Goal: Information Seeking & Learning: Check status

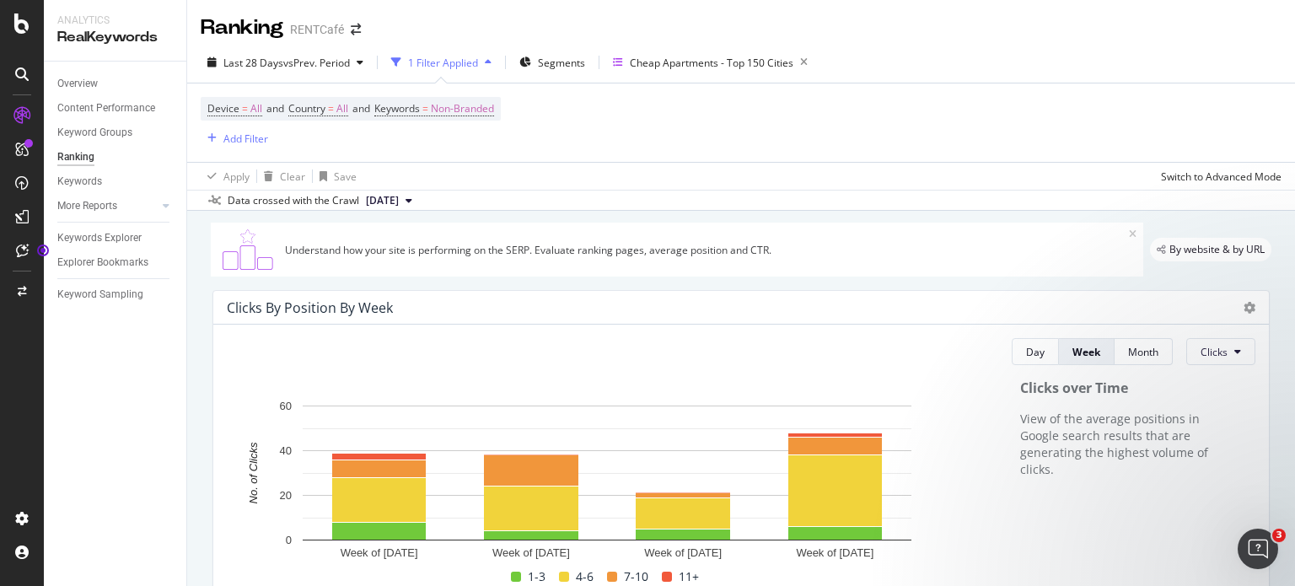
scroll to position [422, 0]
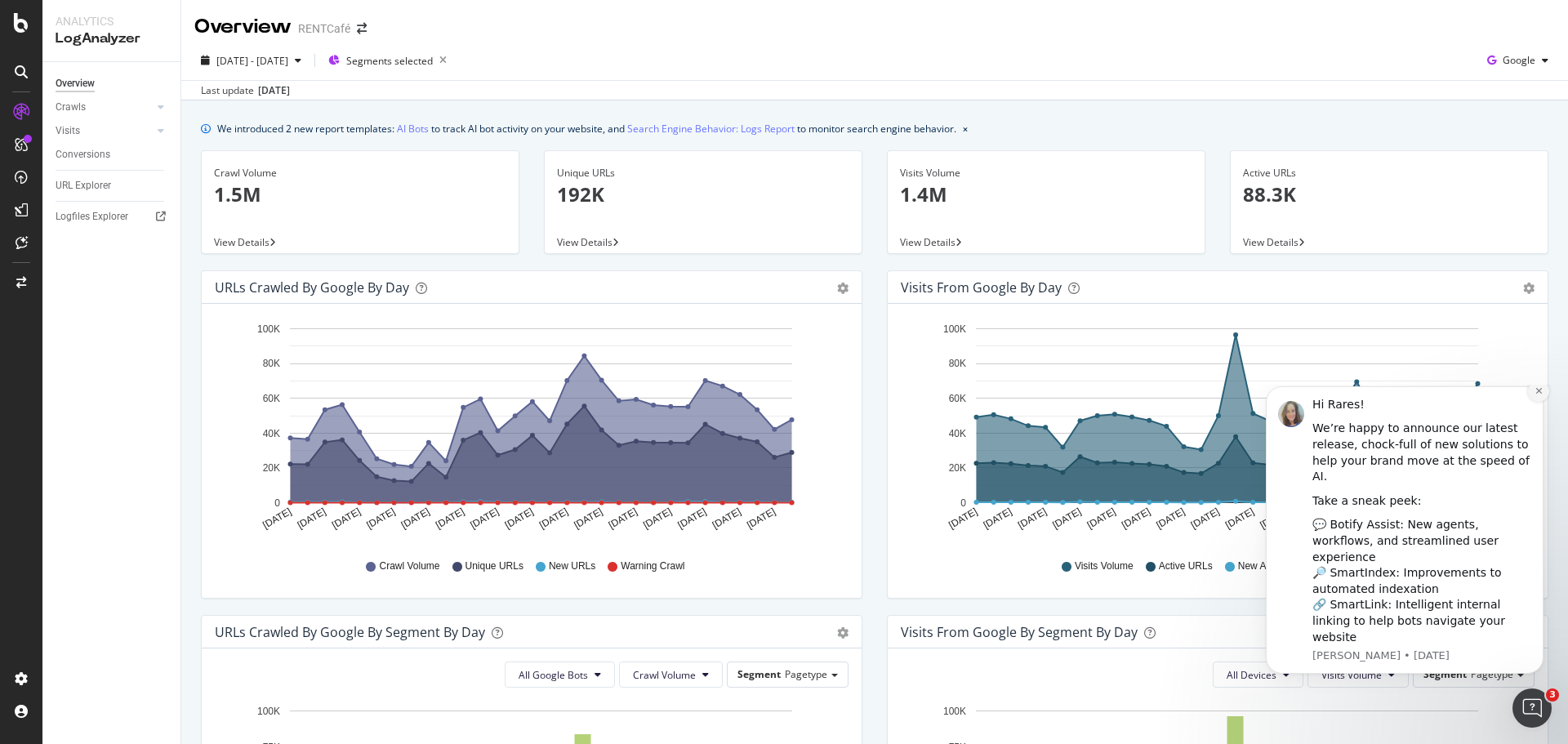
click at [1536, 395] on icon "Dismiss notification" at bounding box center [1539, 390] width 9 height 9
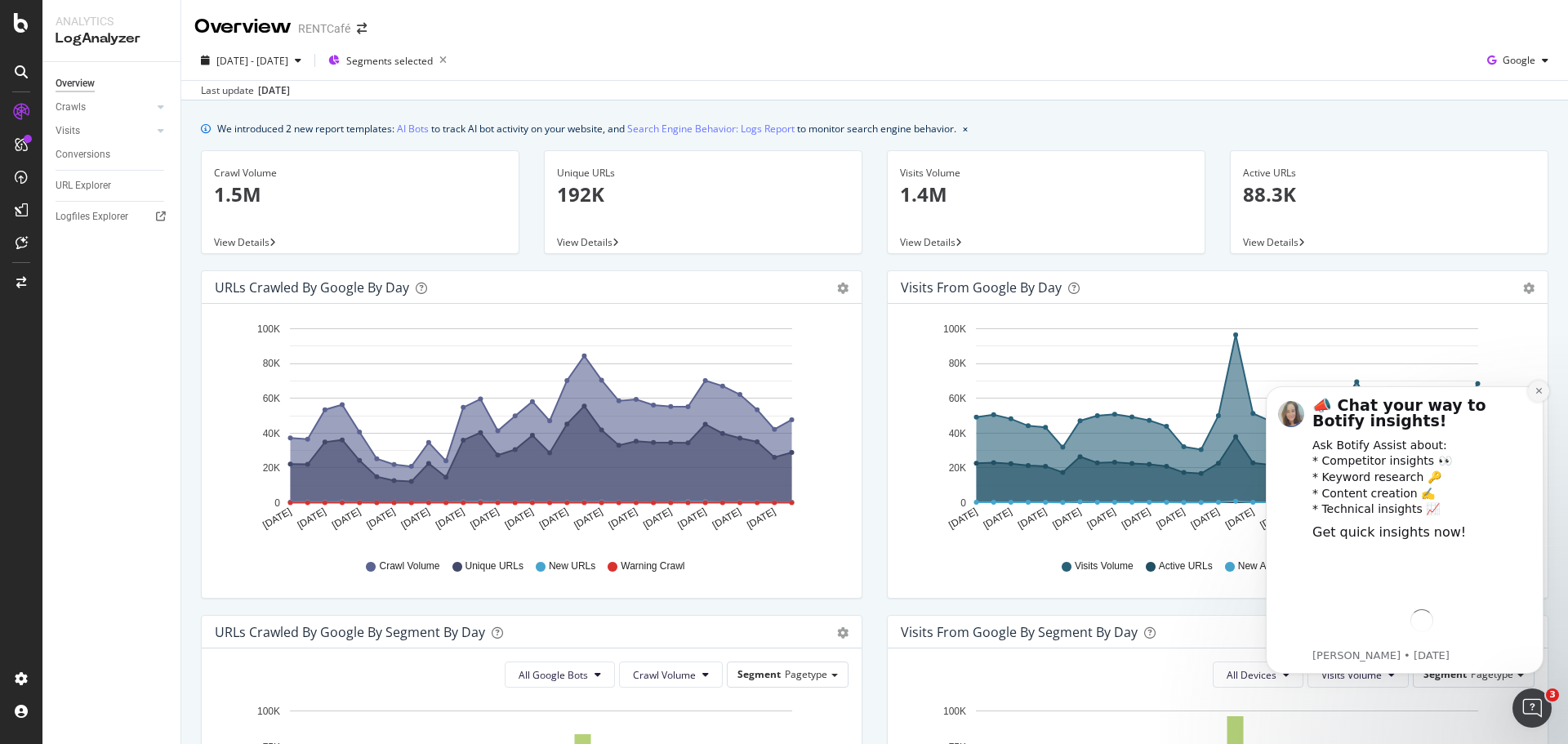
click at [1536, 391] on icon "Dismiss notification" at bounding box center [1539, 390] width 9 height 9
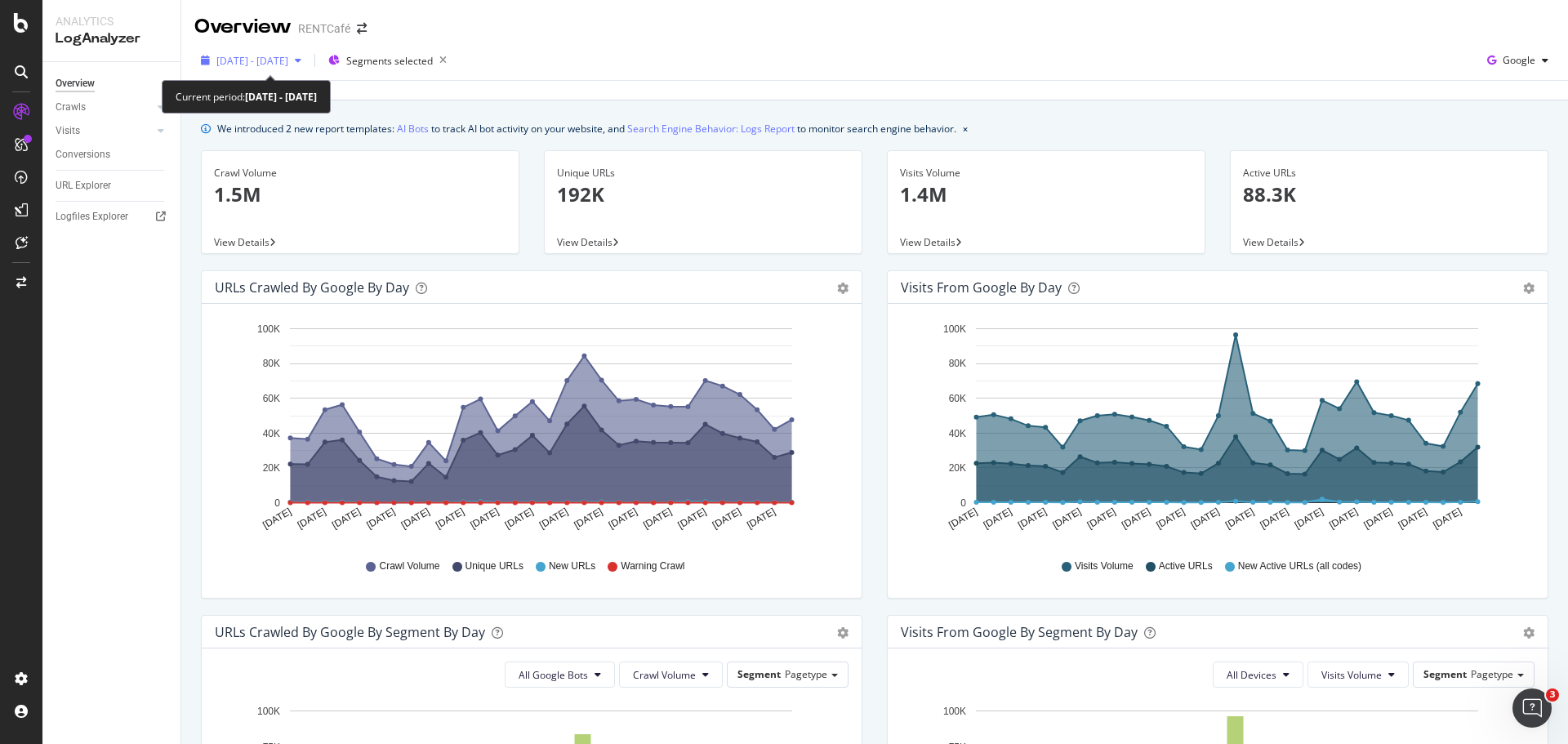
click at [267, 62] on span "[DATE] - [DATE]" at bounding box center [252, 61] width 72 height 14
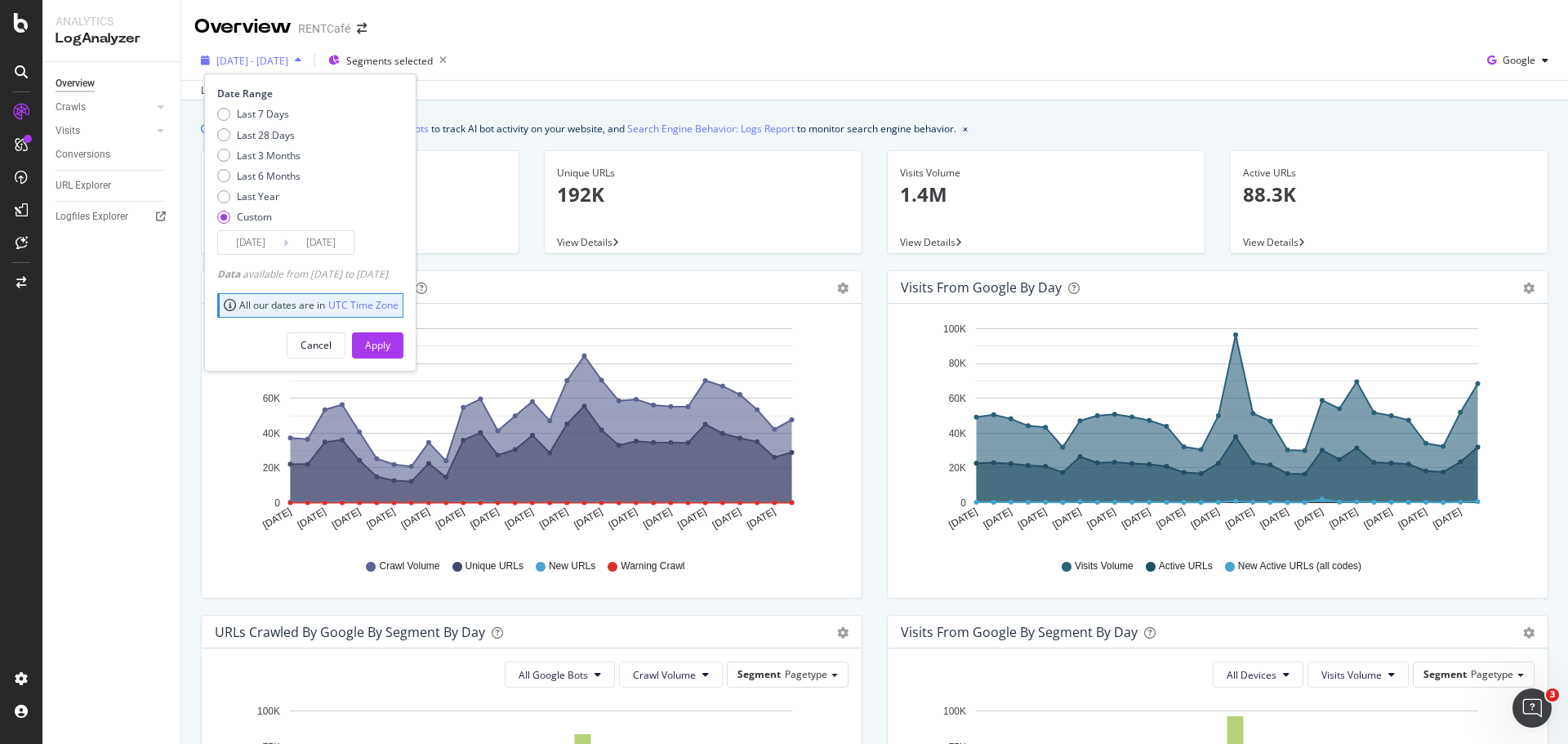
click at [220, 62] on span "[DATE] - [DATE]" at bounding box center [252, 61] width 72 height 14
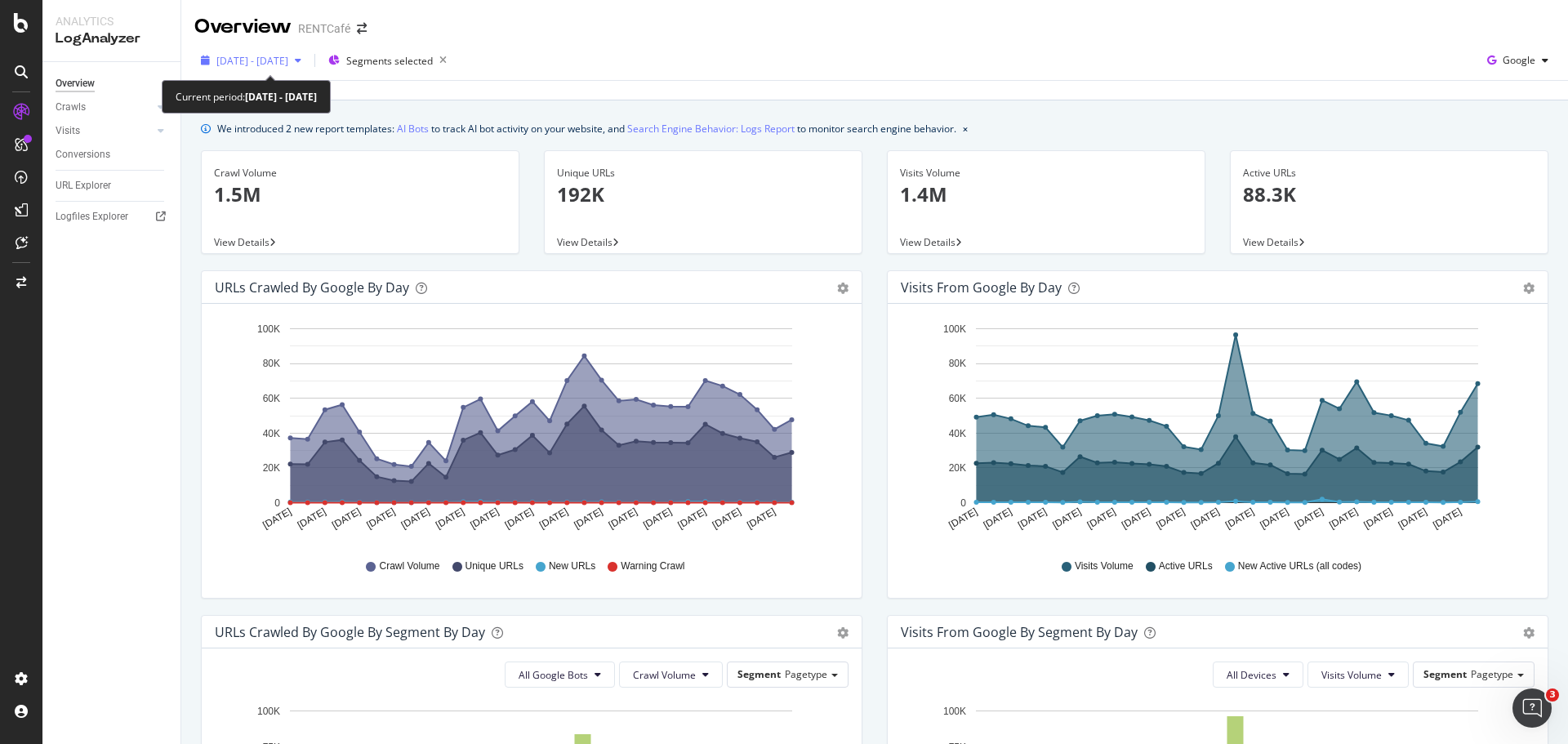
click at [216, 62] on span "[DATE] - [DATE]" at bounding box center [252, 61] width 72 height 14
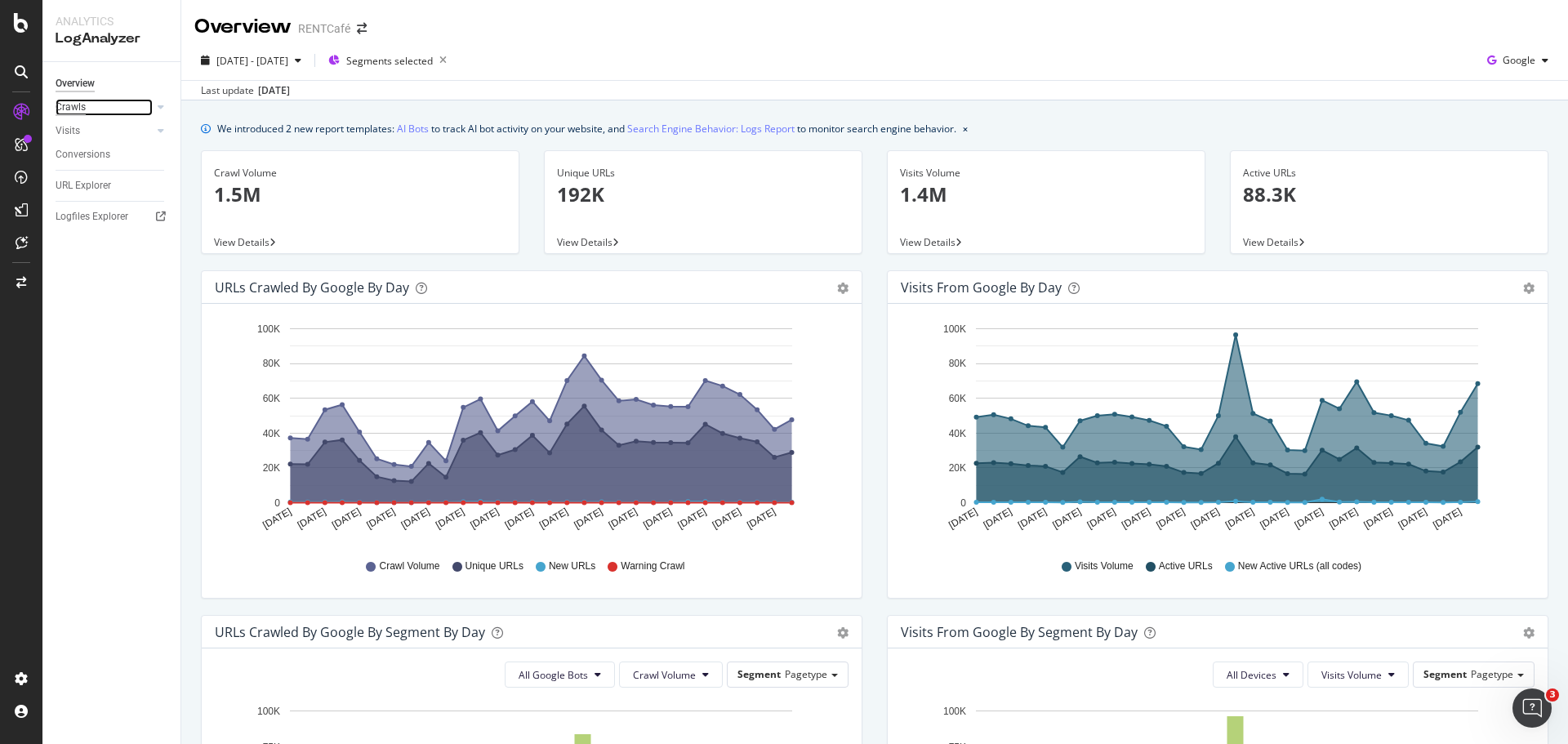
click at [68, 109] on div "Crawls" at bounding box center [70, 108] width 30 height 17
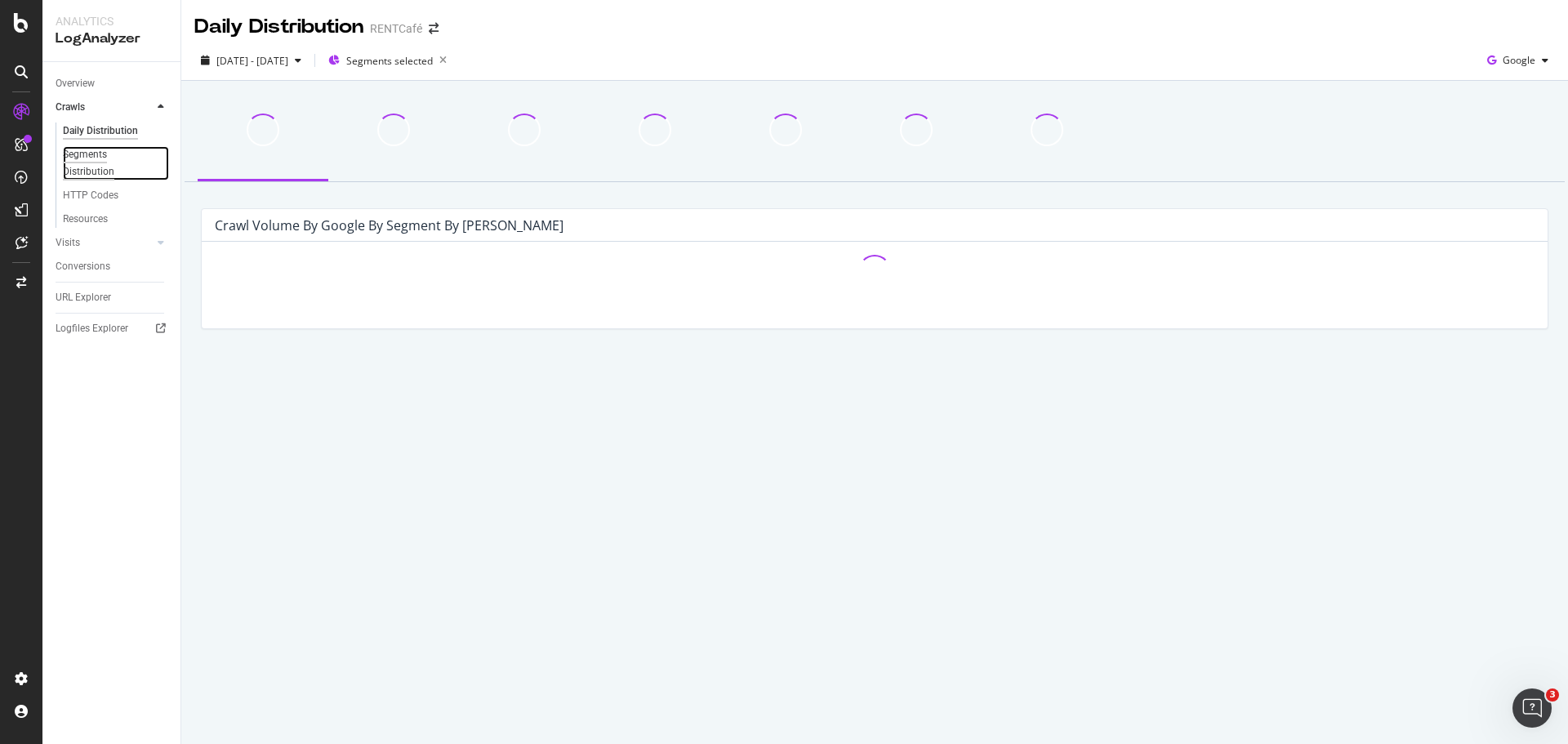
click at [86, 169] on div "Segments Distribution" at bounding box center [108, 163] width 91 height 34
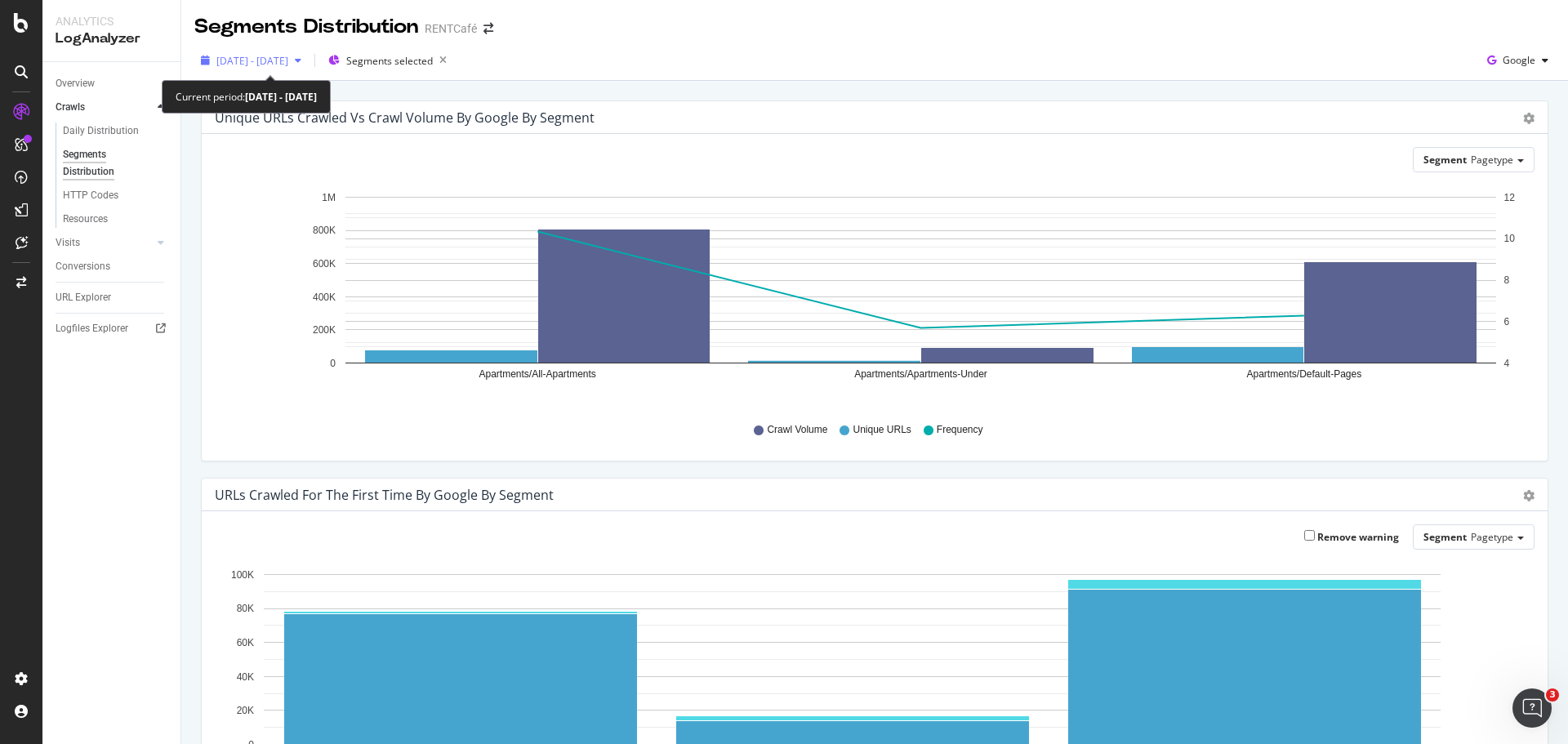
click at [256, 64] on span "[DATE] - [DATE]" at bounding box center [252, 61] width 72 height 14
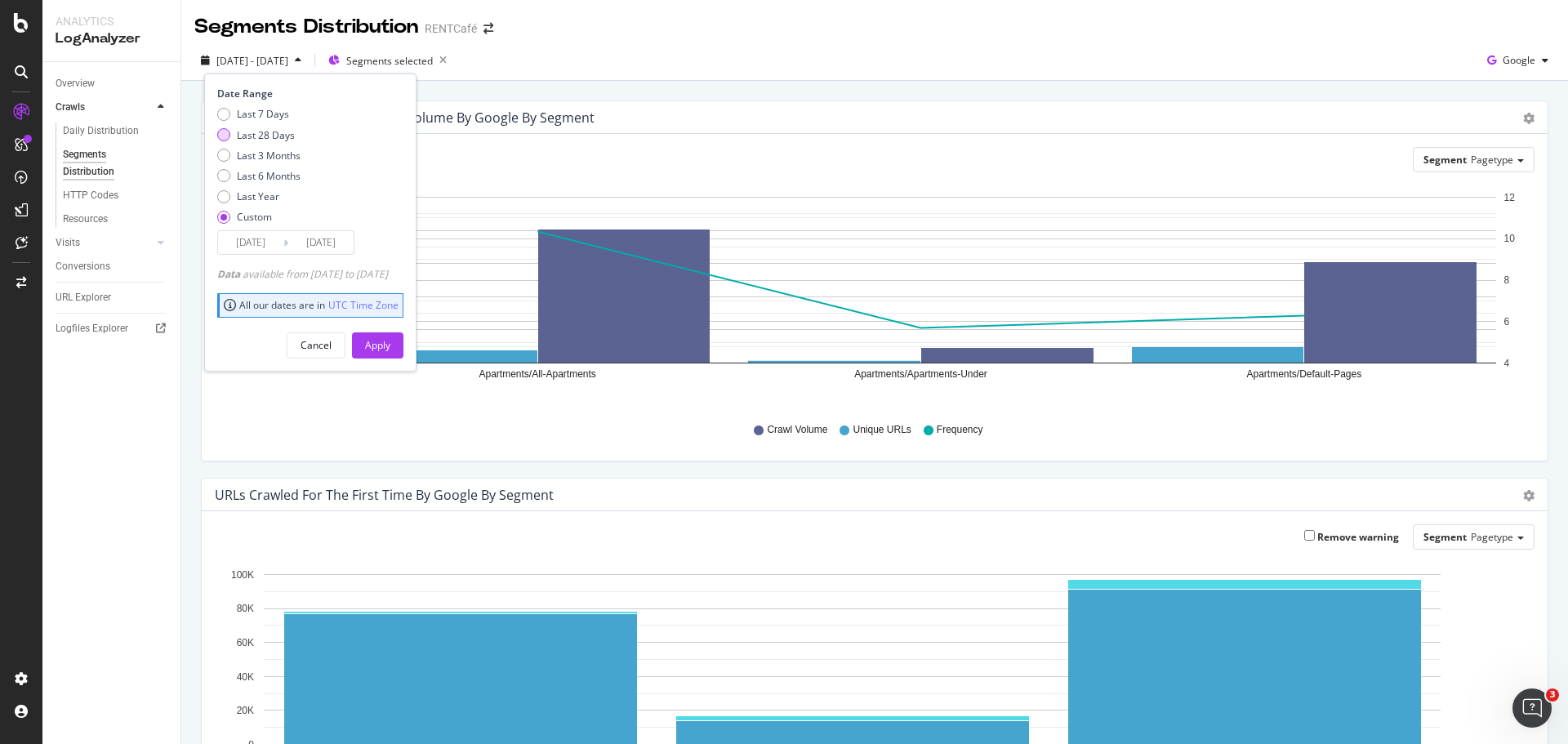
click at [258, 134] on div "Last 28 Days" at bounding box center [266, 135] width 58 height 14
type input "[DATE]"
click at [390, 342] on div "Apply" at bounding box center [378, 345] width 25 height 14
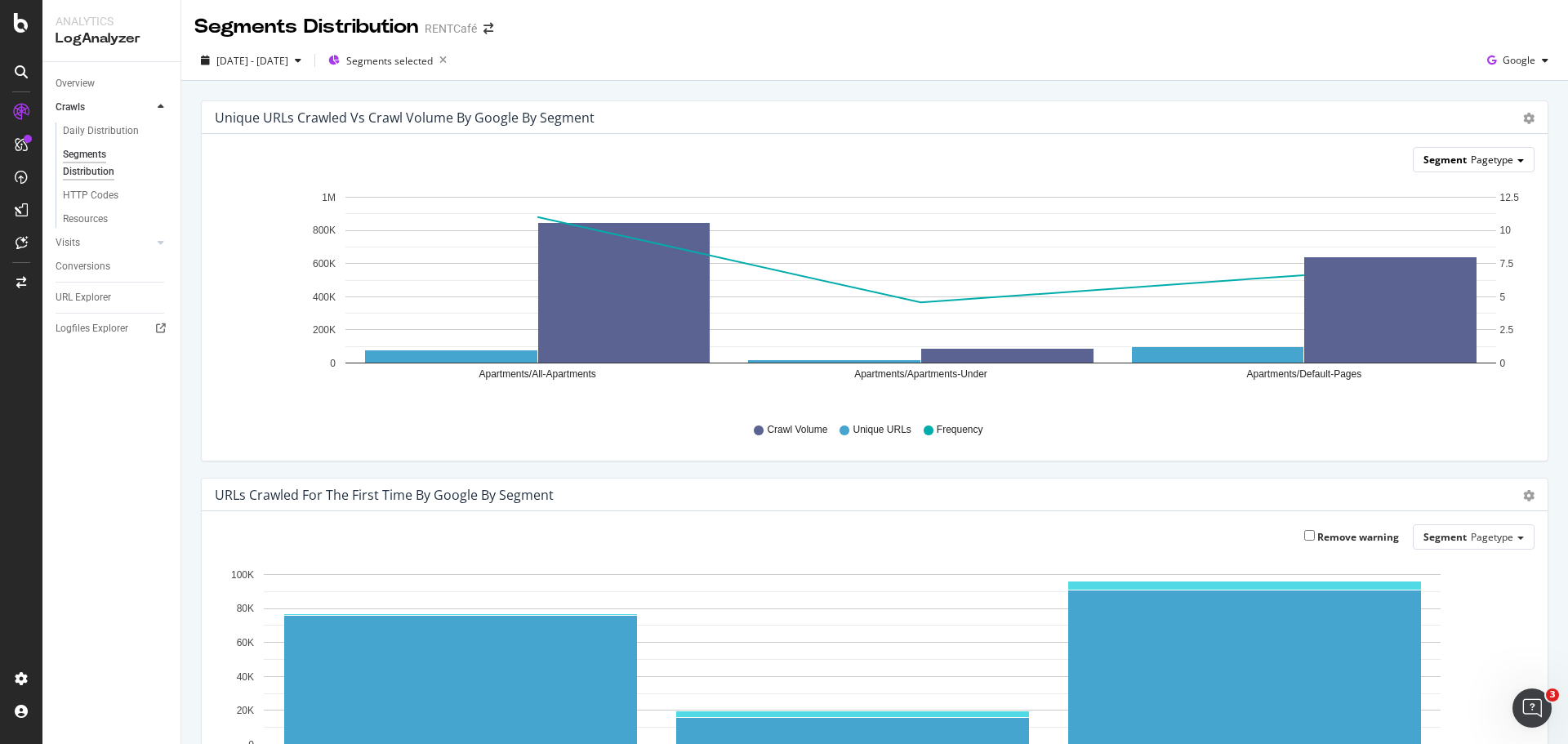
click at [1473, 159] on span "Pagetype" at bounding box center [1492, 160] width 43 height 14
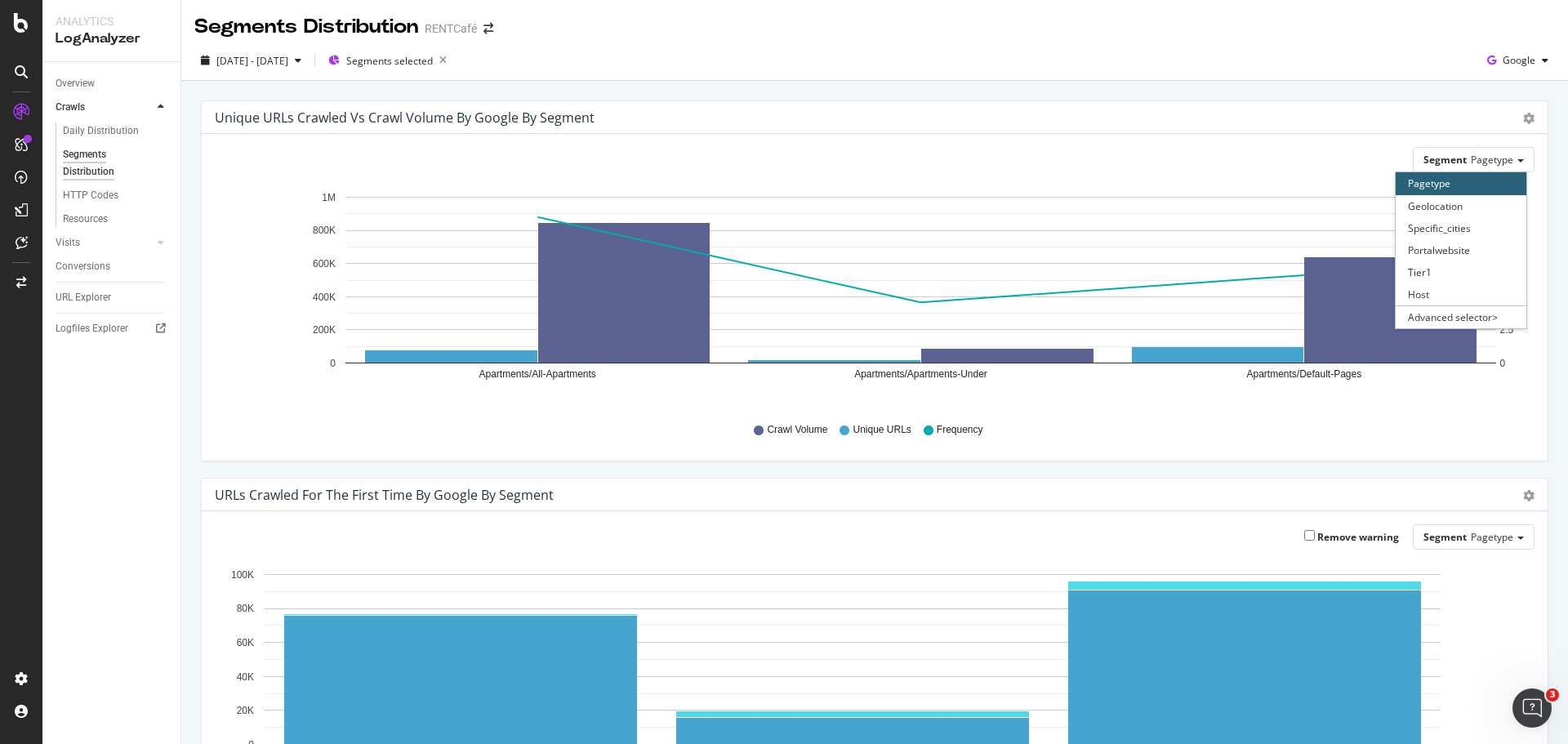
click at [1326, 170] on div "Segment Pagetype Pagetype Geolocation Specific_cities Portalwebsite Tier1 Host …" at bounding box center [875, 160] width 1320 height 25
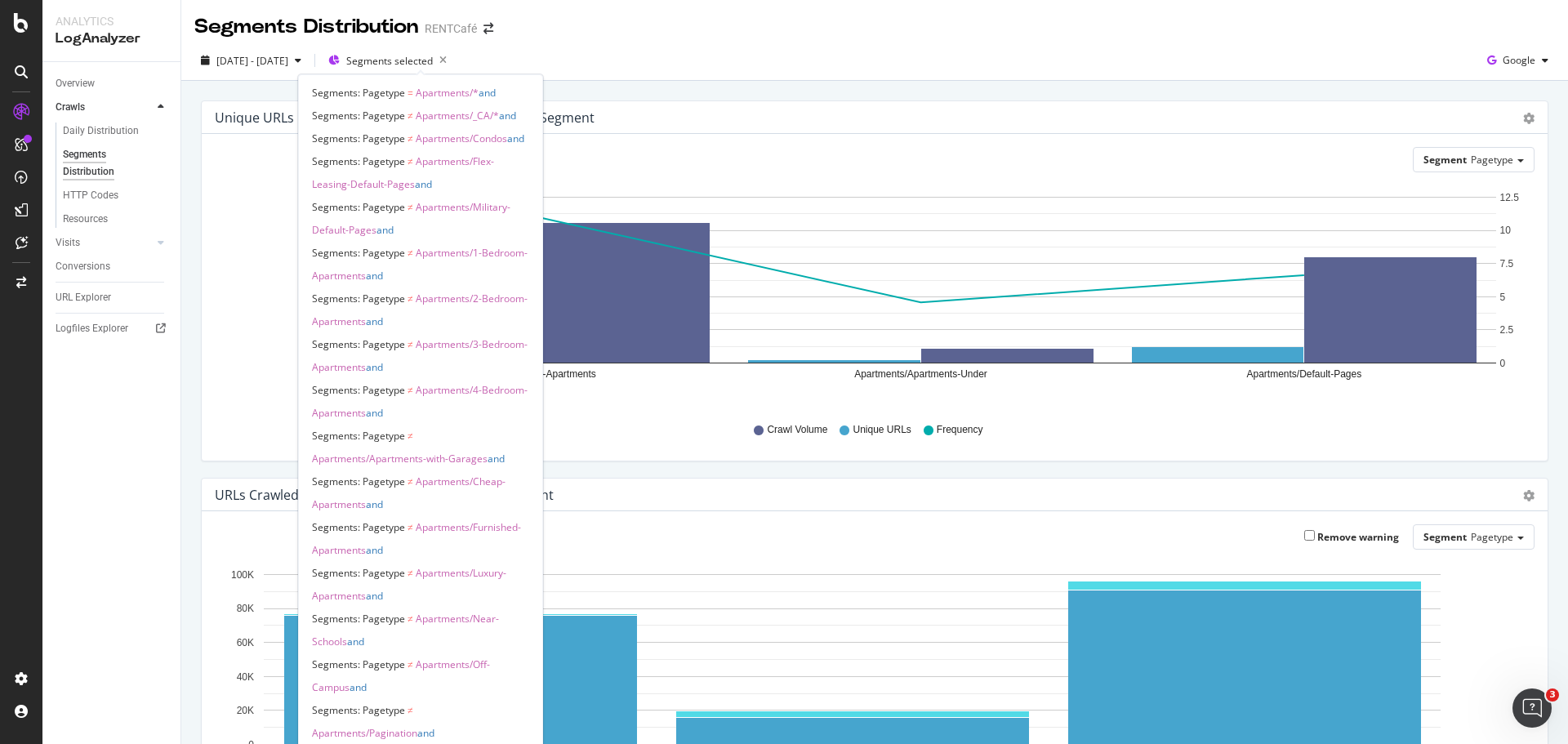
click at [446, 142] on span "Apartments/Condos" at bounding box center [461, 139] width 91 height 14
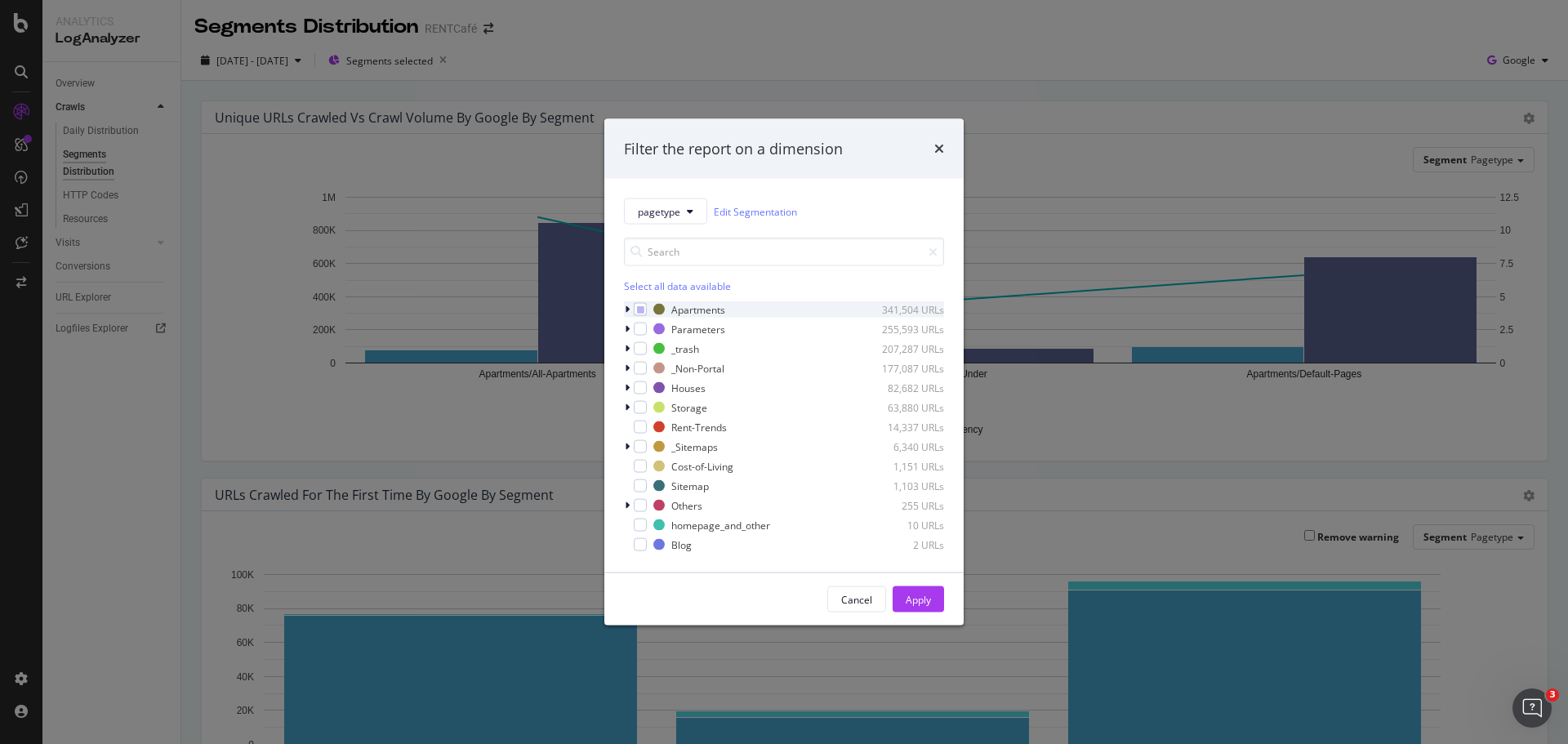
click at [629, 312] on icon "modal" at bounding box center [627, 310] width 5 height 10
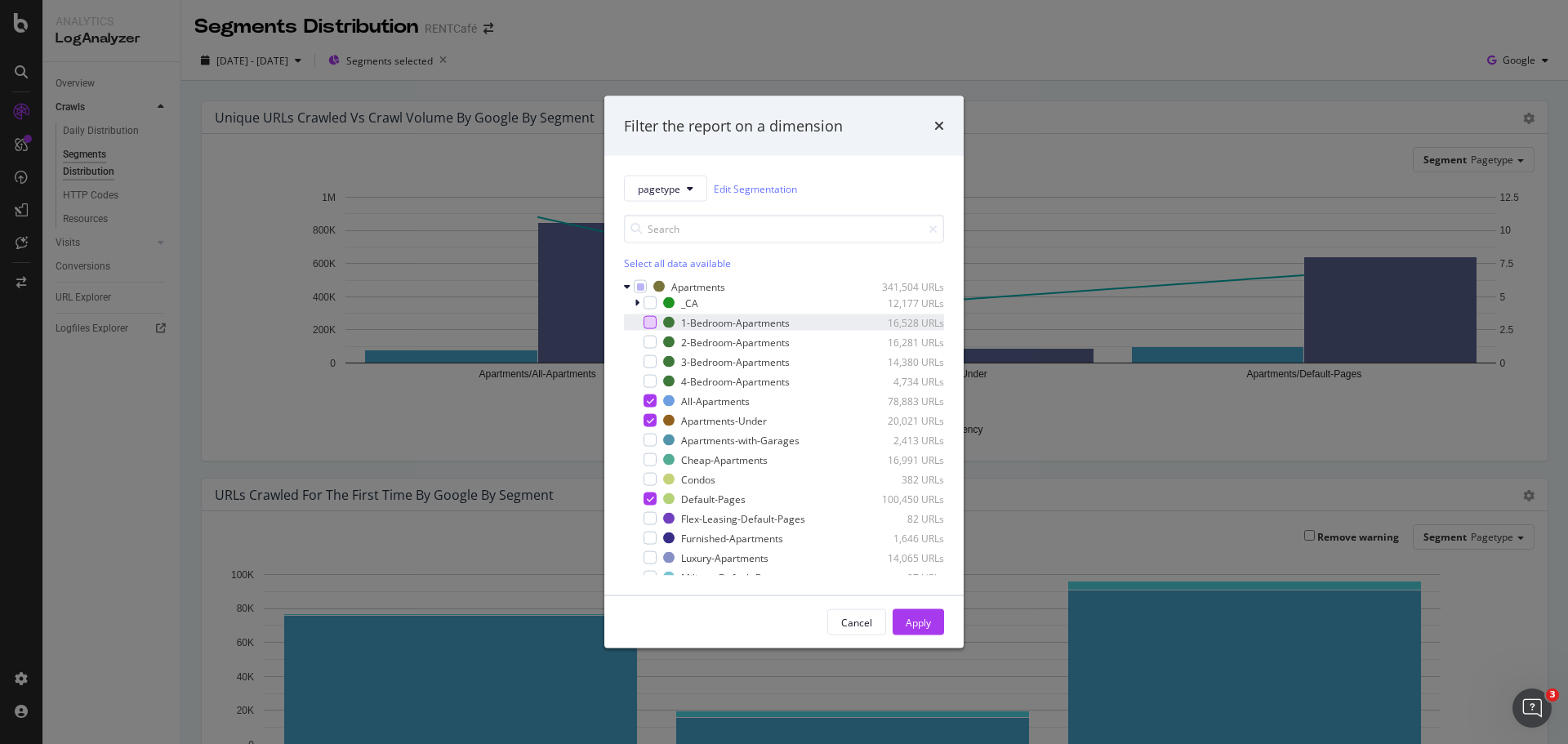
click at [646, 322] on div "modal" at bounding box center [650, 322] width 13 height 13
click at [651, 346] on div "modal" at bounding box center [650, 342] width 13 height 13
click at [653, 367] on div "modal" at bounding box center [650, 361] width 13 height 13
click at [652, 381] on div "modal" at bounding box center [650, 381] width 13 height 13
click at [654, 451] on div "Cheap-Apartments 16,991 URLs" at bounding box center [784, 459] width 321 height 16
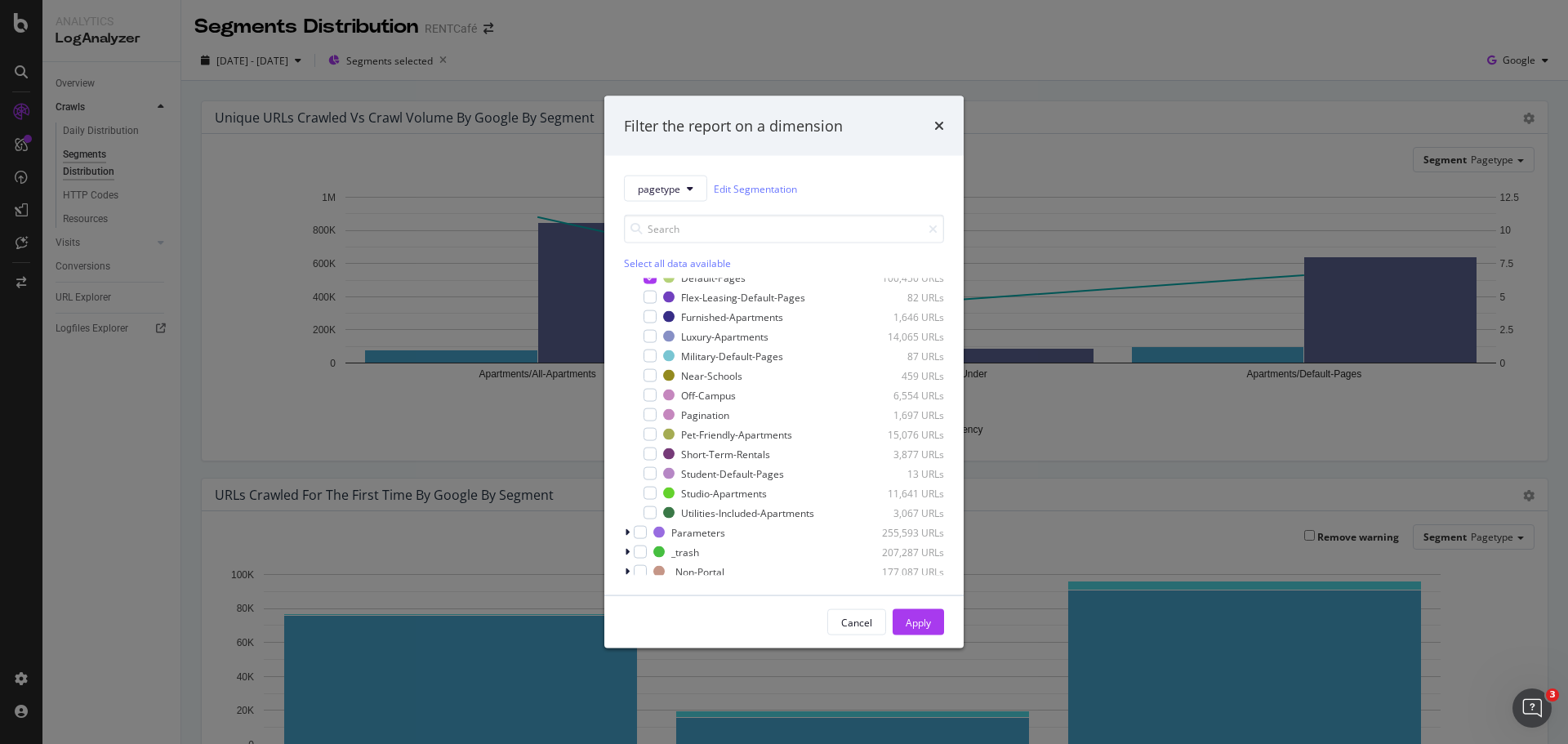
scroll to position [245, 0]
click at [920, 623] on div "Apply" at bounding box center [918, 622] width 25 height 14
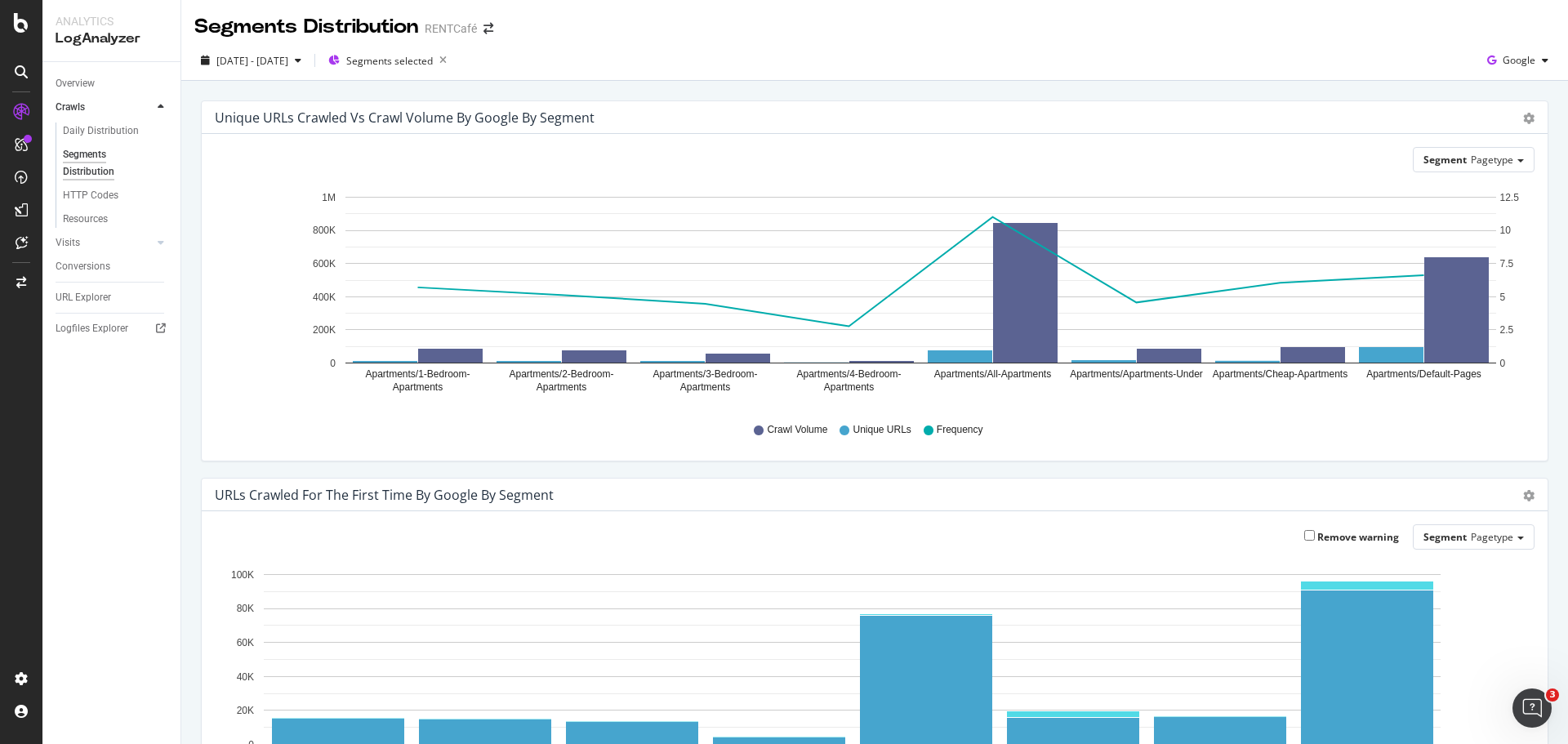
click at [827, 361] on rect "A chart." at bounding box center [921, 280] width 1151 height 167
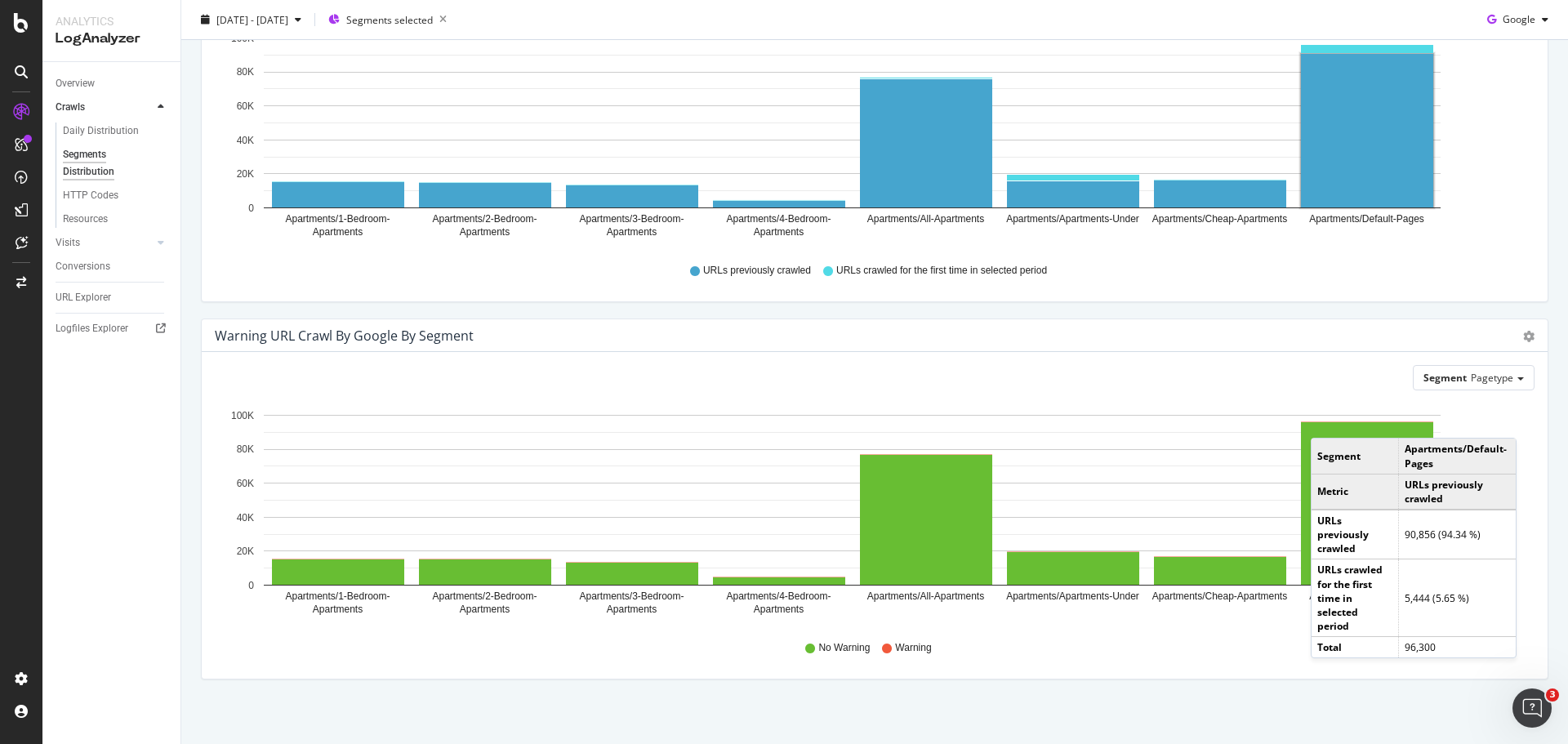
scroll to position [545, 0]
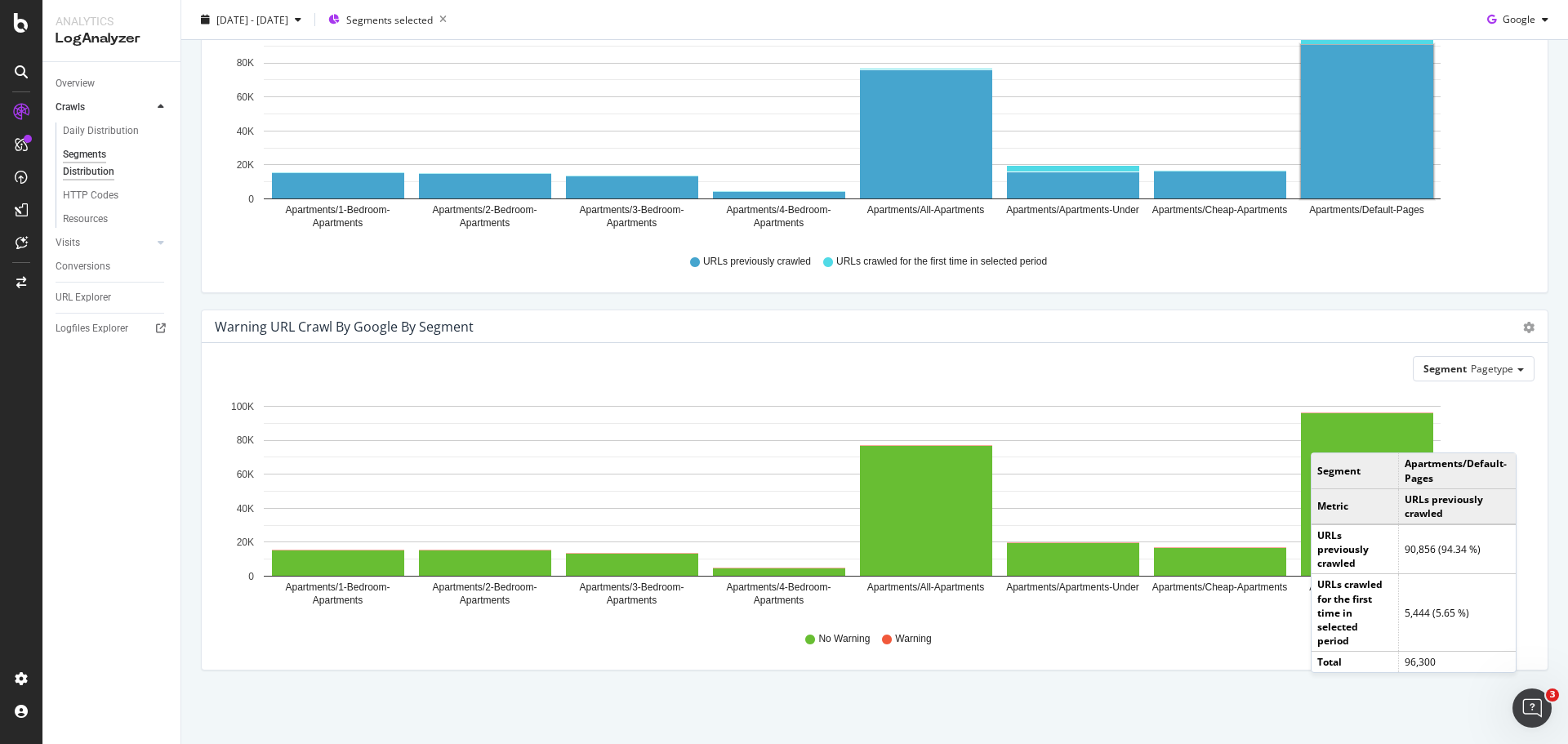
click at [1076, 673] on div "Warning URL Crawl by google by Segment Bar (by Value) Bar (by Percentage) Table…" at bounding box center [875, 499] width 1372 height 378
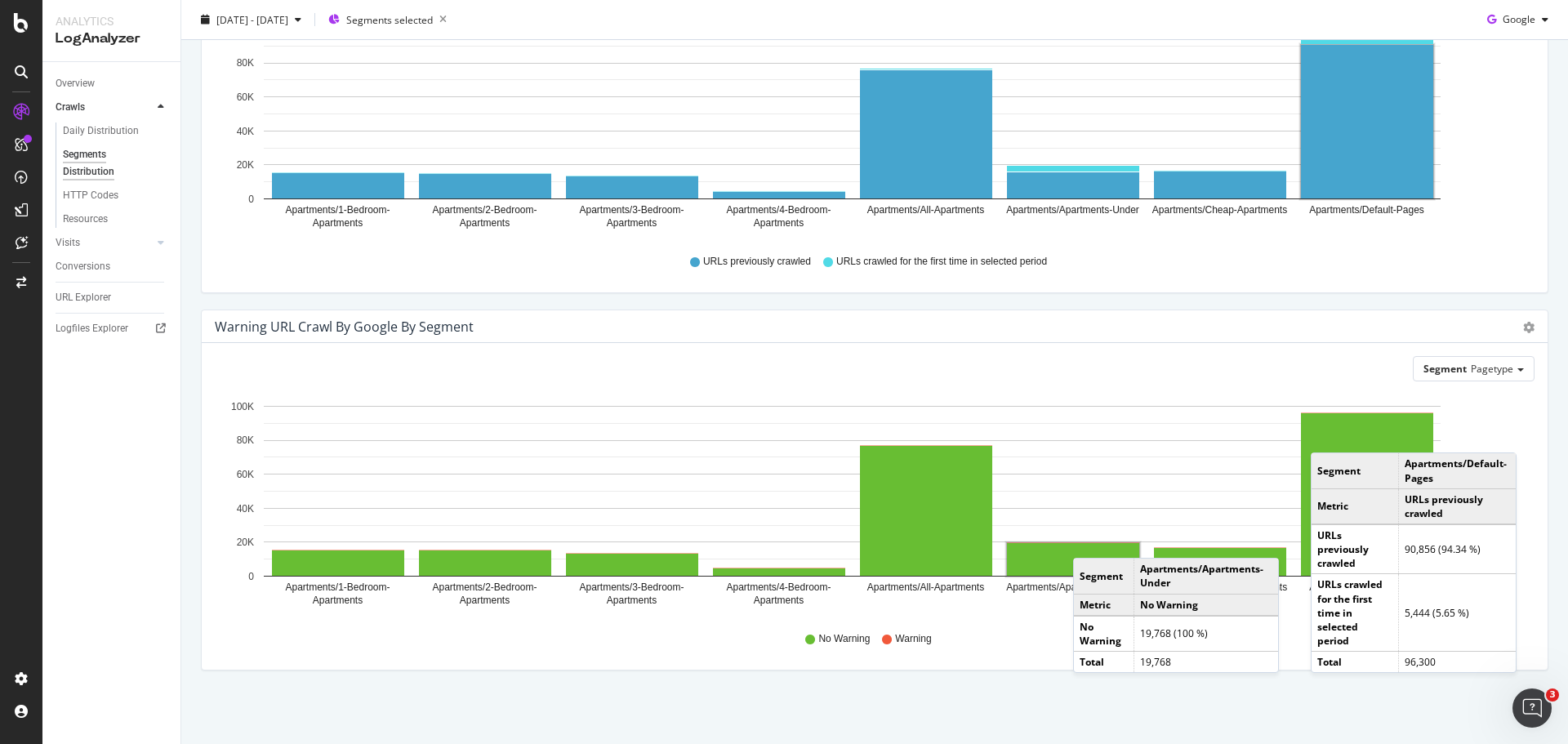
click at [1090, 542] on rect "A chart." at bounding box center [1073, 560] width 137 height 37
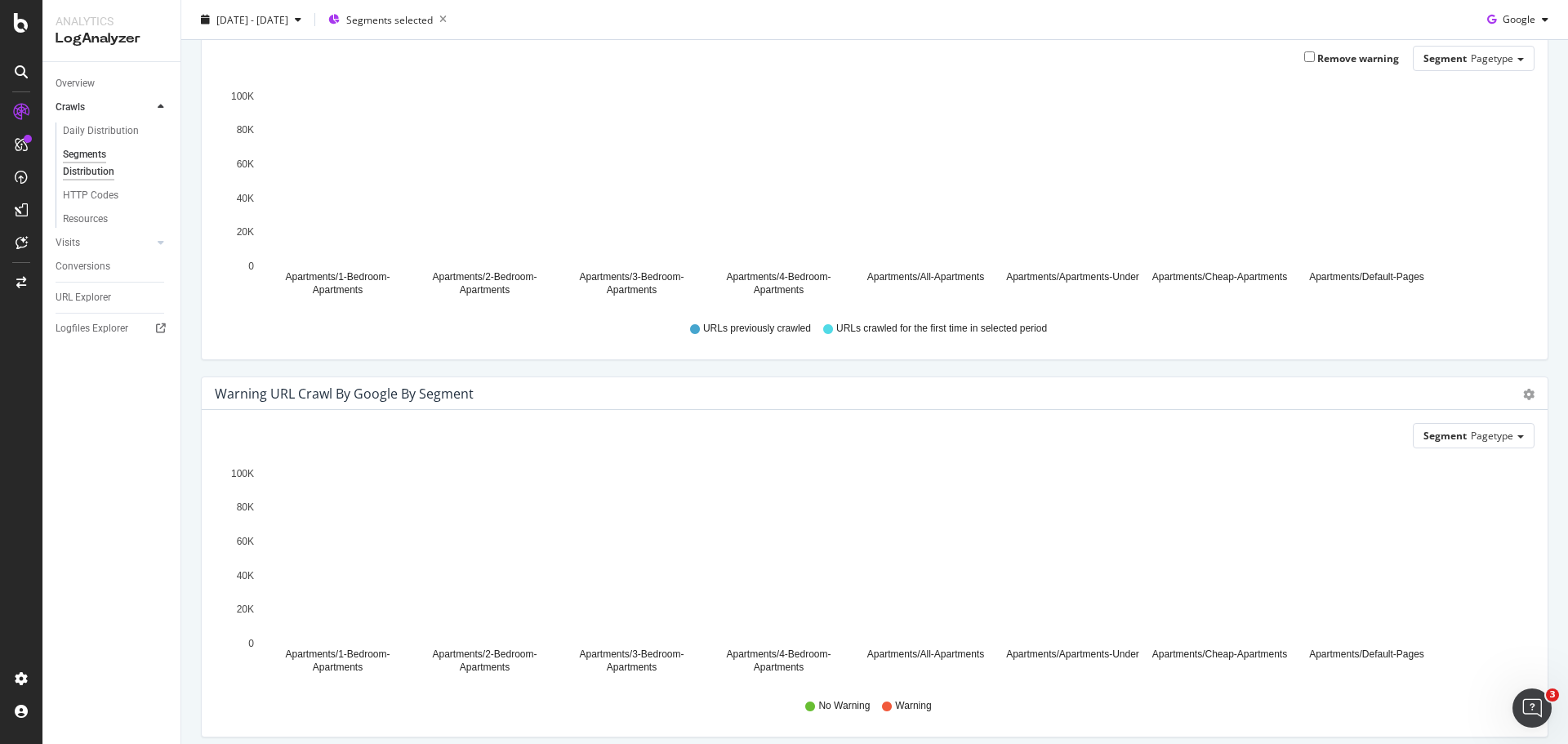
scroll to position [545, 0]
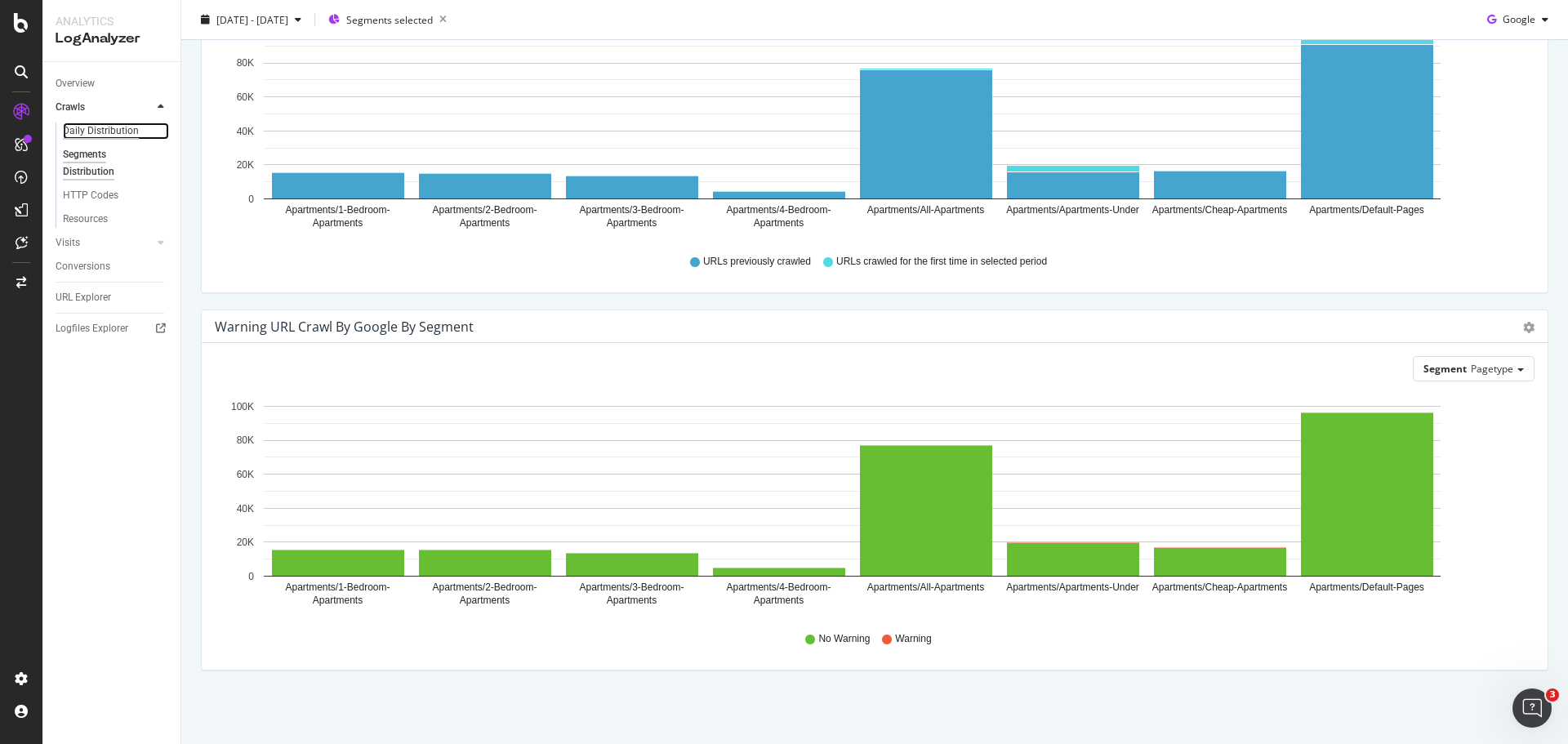
click at [99, 130] on div "Daily Distribution" at bounding box center [101, 131] width 76 height 17
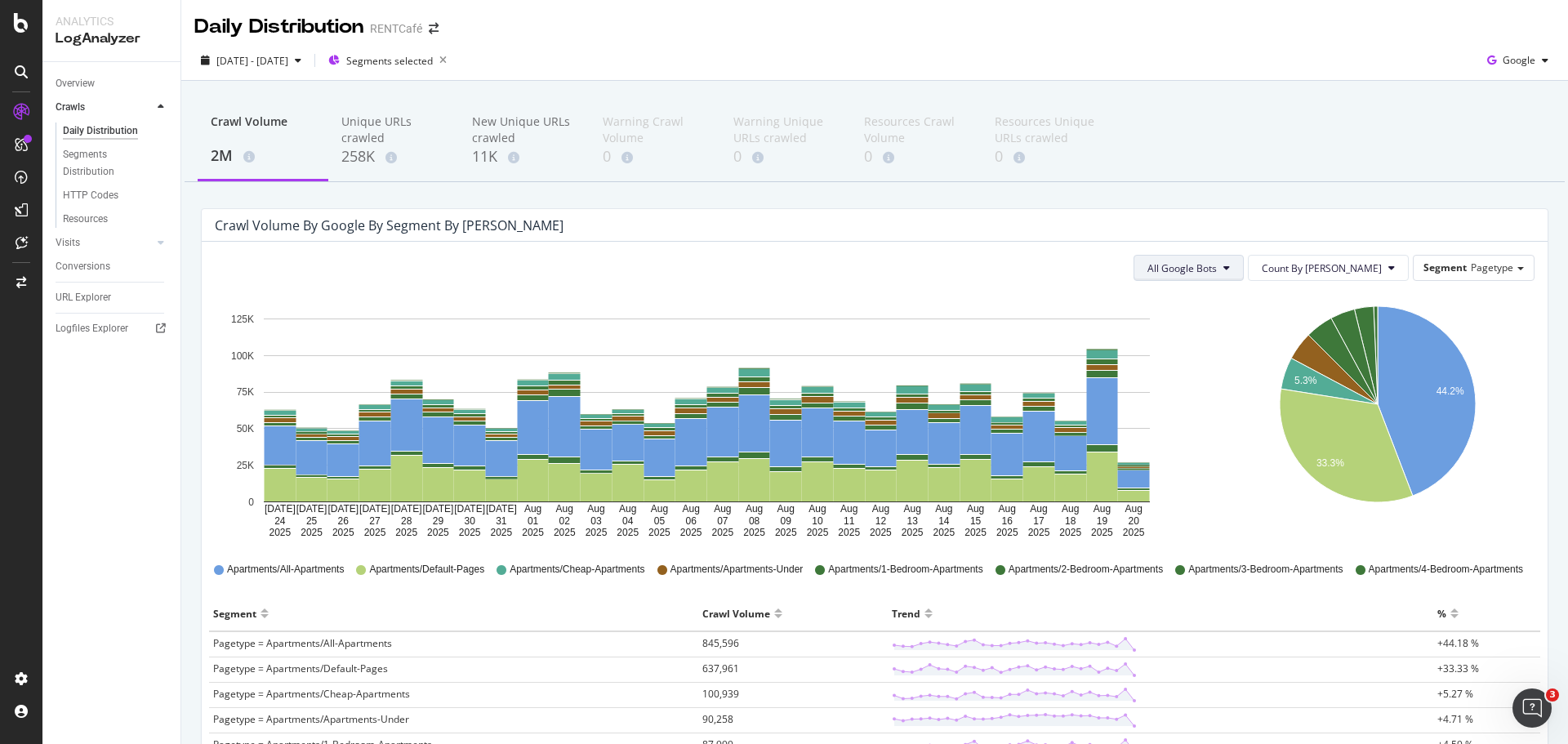
click at [1217, 273] on span "All Google Bots" at bounding box center [1183, 268] width 70 height 14
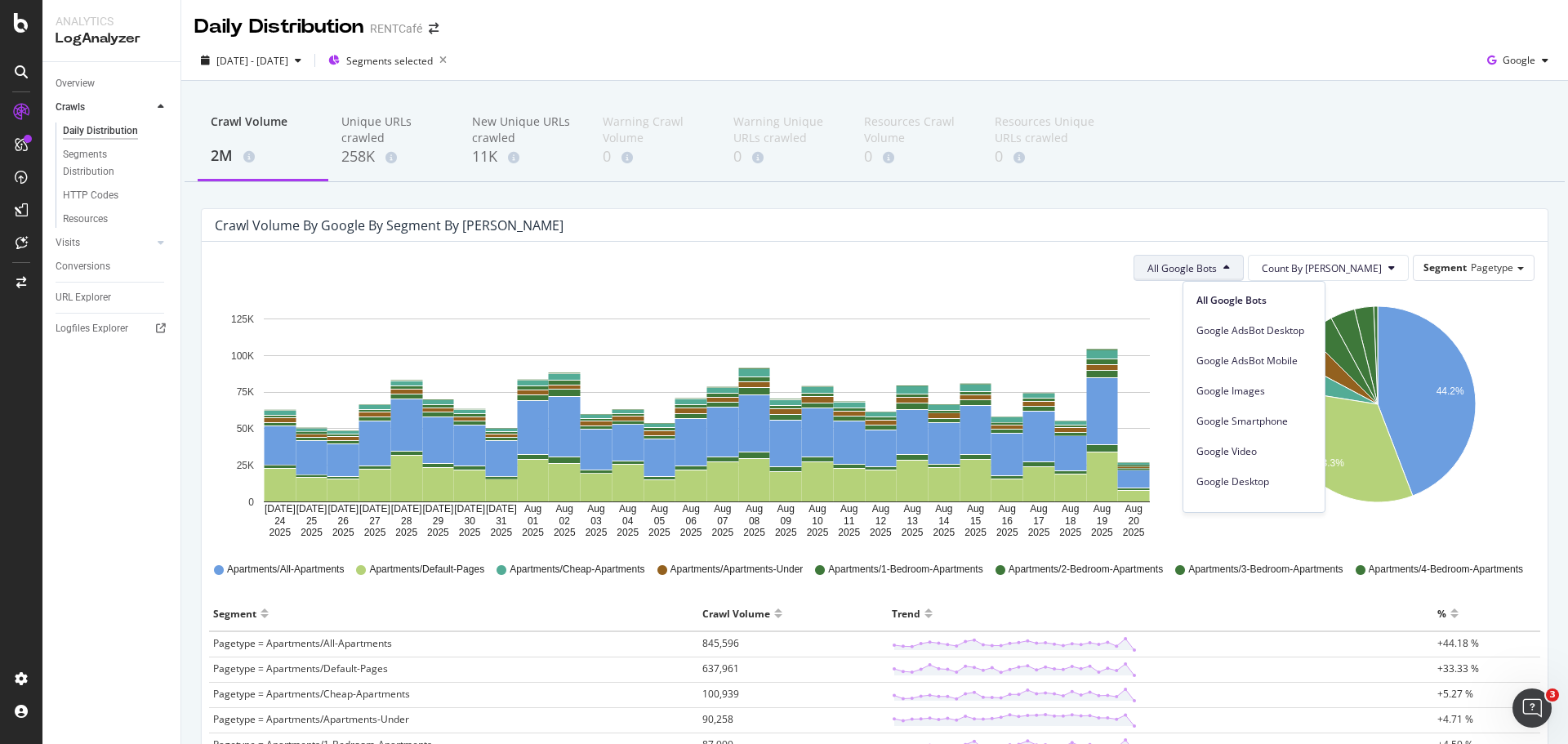
click at [1225, 170] on div "Crawl Volume 2M Unique URLs crawled 258K New Unique URLs crawled 11K Warning Cr…" at bounding box center [875, 141] width 1380 height 81
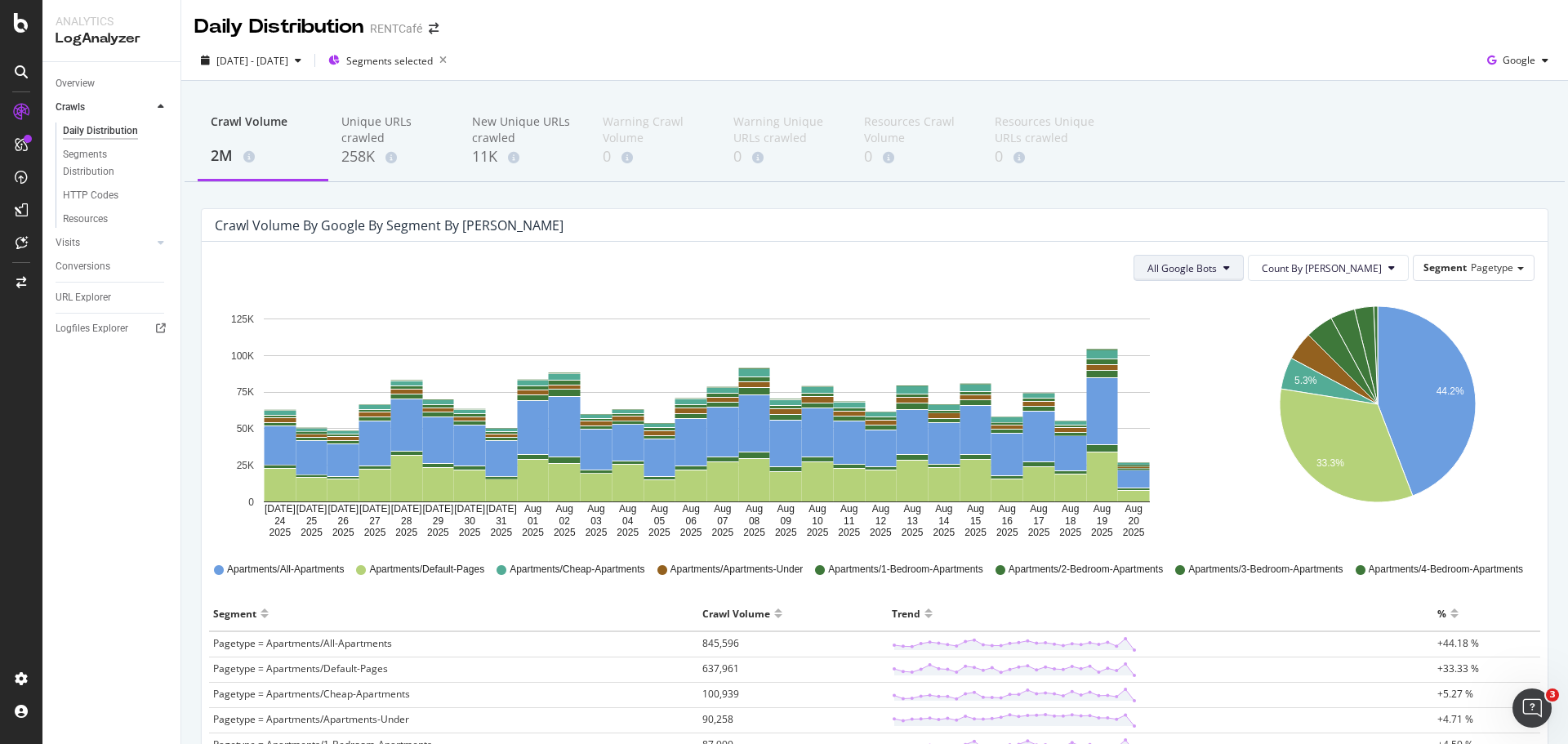
click at [1217, 262] on span "All Google Bots" at bounding box center [1183, 268] width 70 height 14
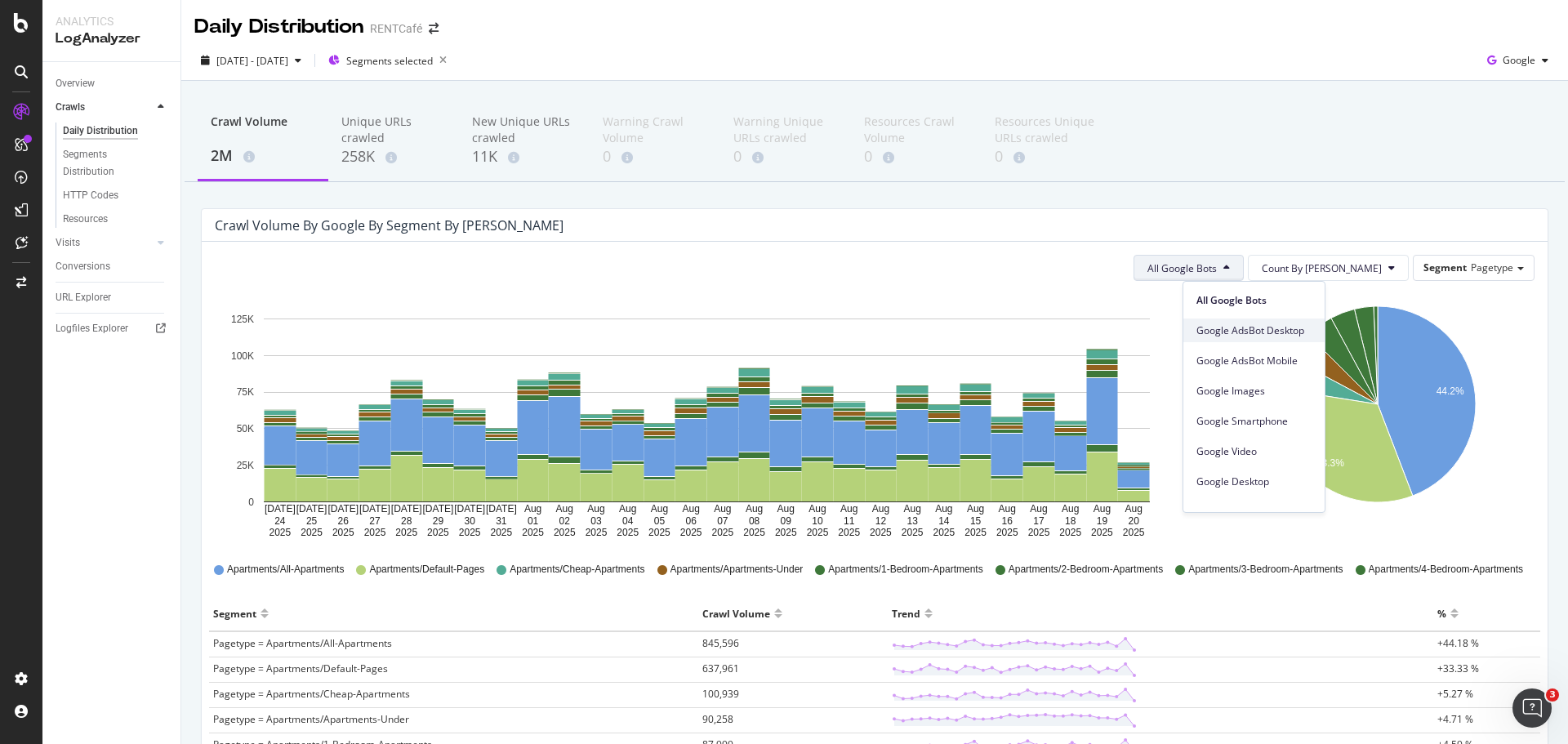
click at [1273, 330] on span "Google AdsBot Desktop" at bounding box center [1253, 330] width 115 height 15
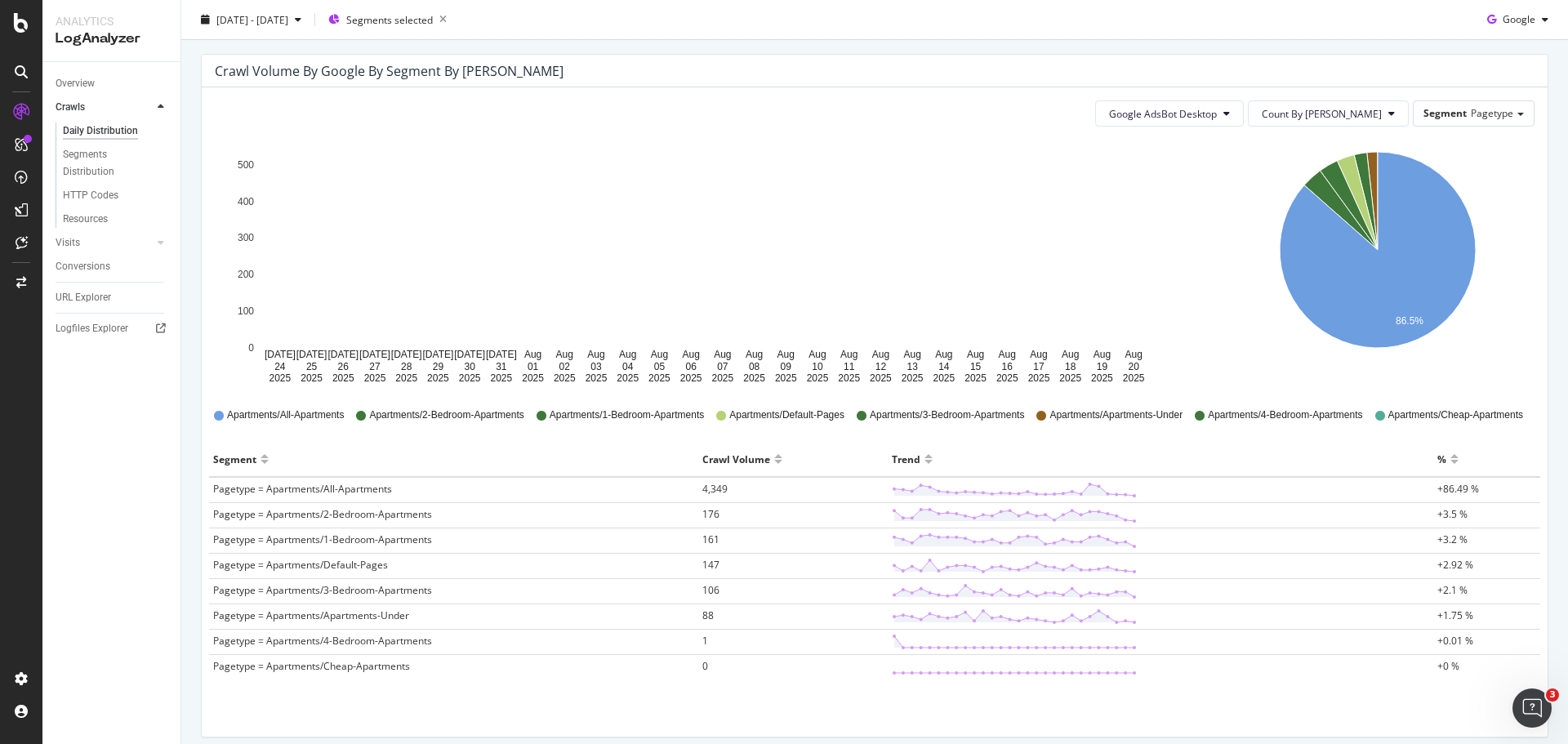
scroll to position [164, 0]
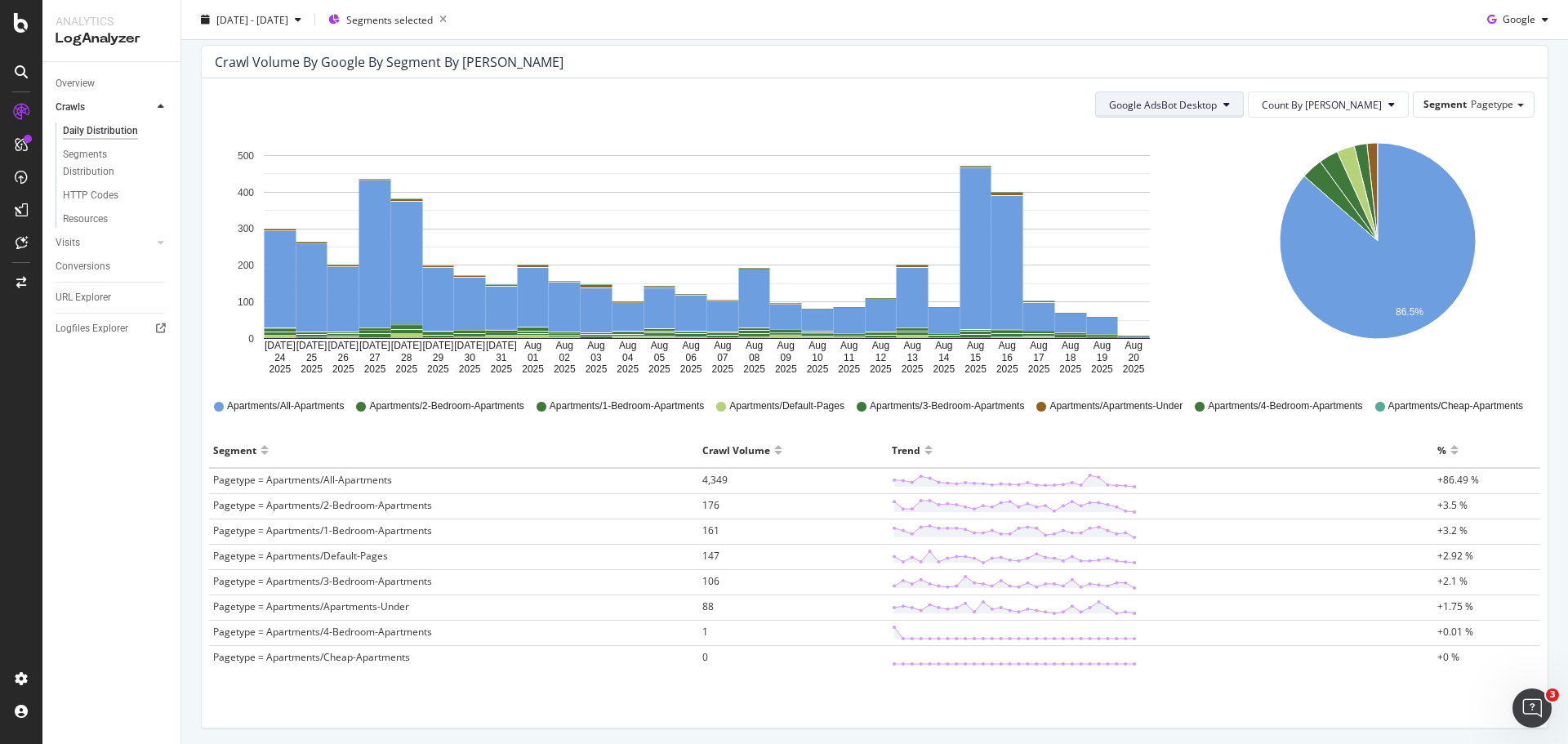
click at [1202, 105] on span "Google AdsBot Desktop" at bounding box center [1162, 105] width 108 height 14
click at [1181, 203] on span "Google AdsBot Mobile" at bounding box center [1214, 197] width 115 height 15
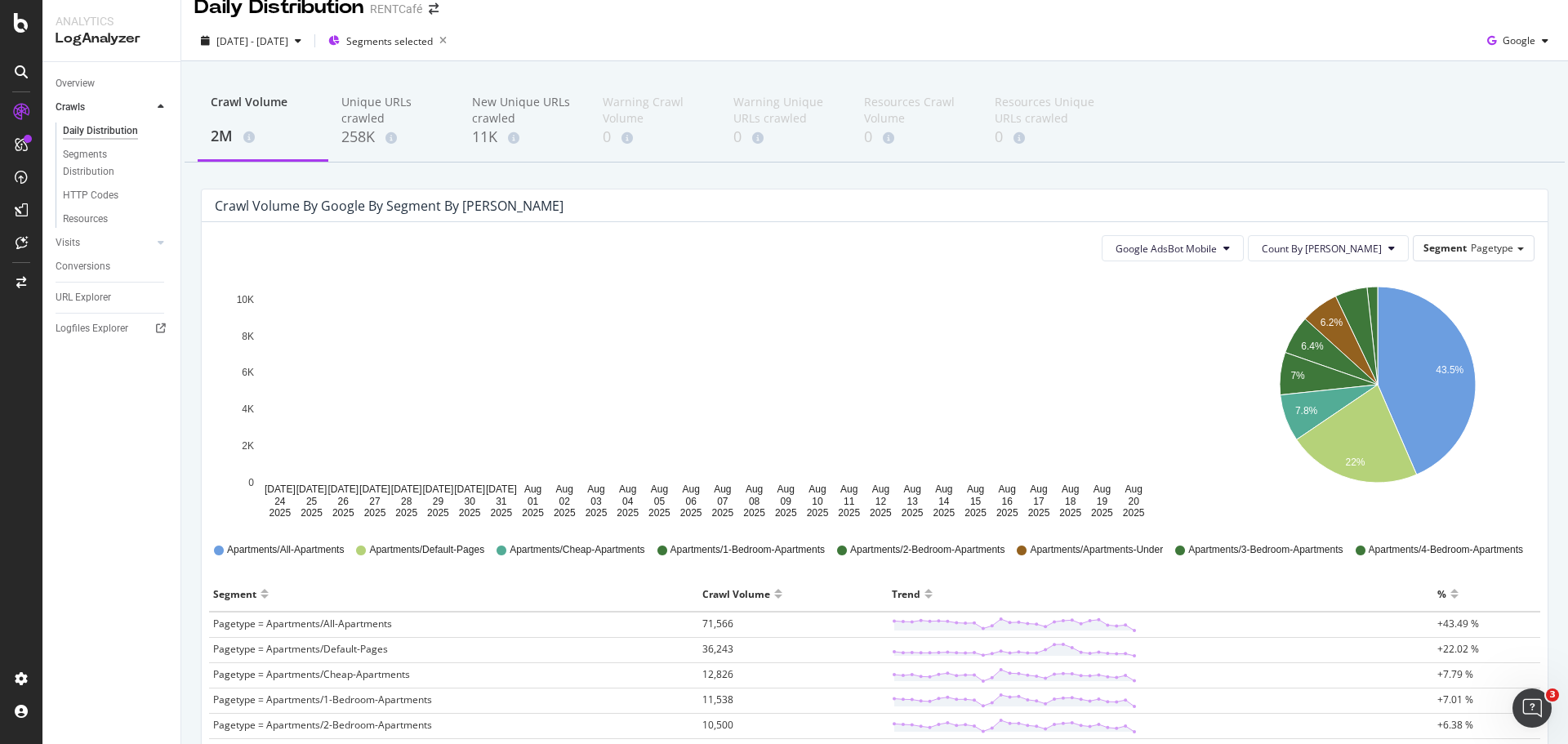
scroll to position [0, 0]
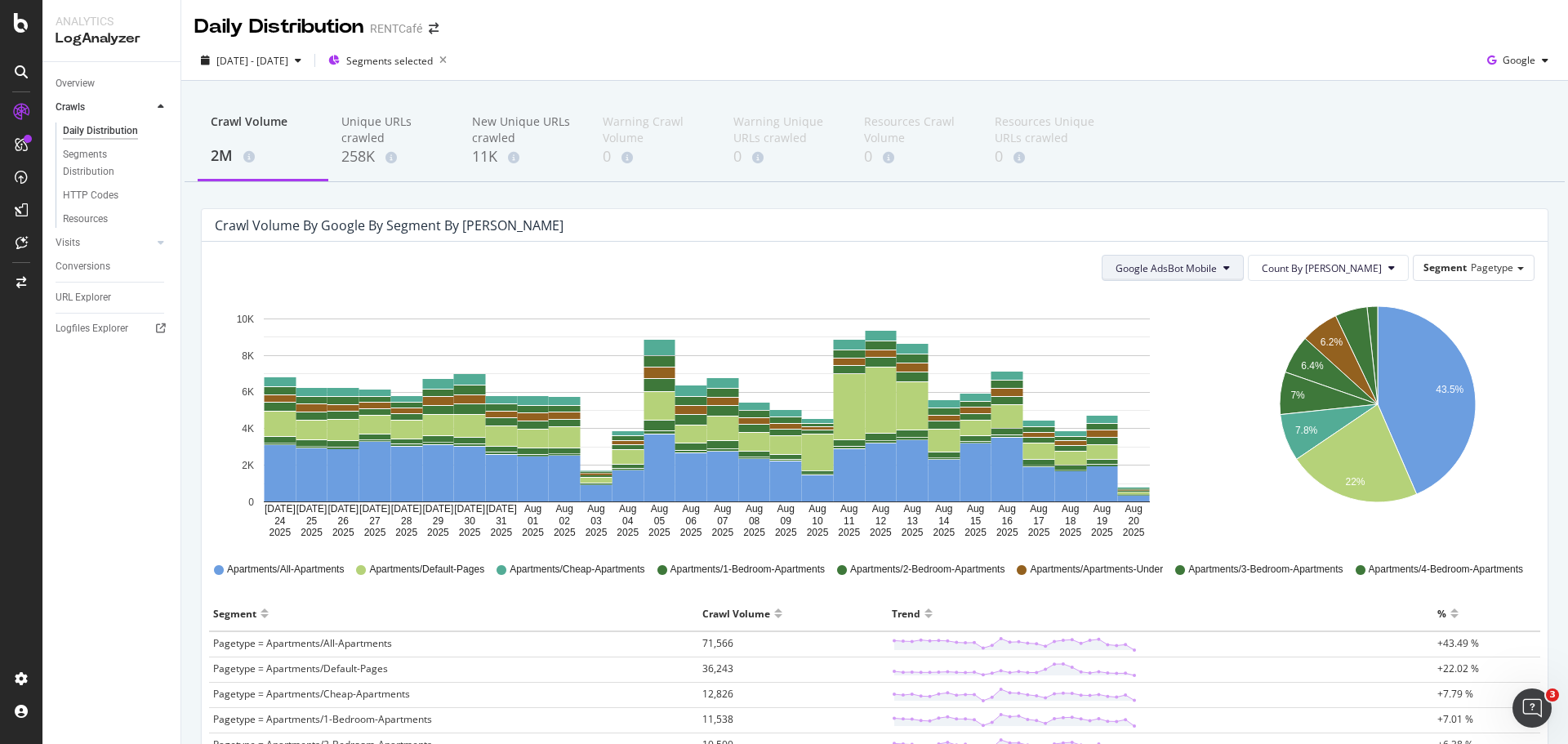
click at [1190, 264] on span "Google AdsBot Mobile" at bounding box center [1166, 268] width 102 height 14
click at [1206, 425] on span "Google Smartphone" at bounding box center [1221, 421] width 115 height 15
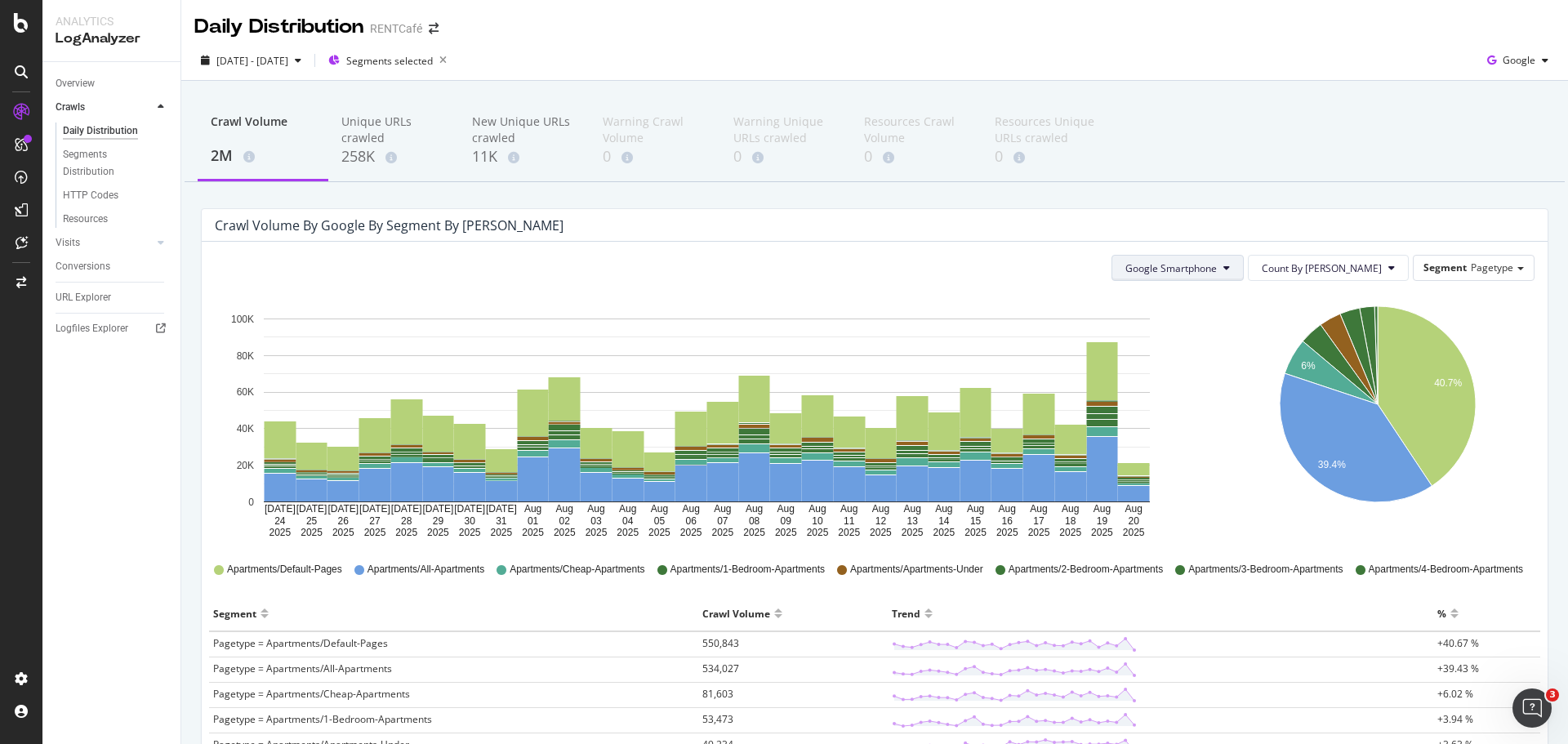
click at [1171, 267] on button "Google Smartphone" at bounding box center [1178, 267] width 133 height 26
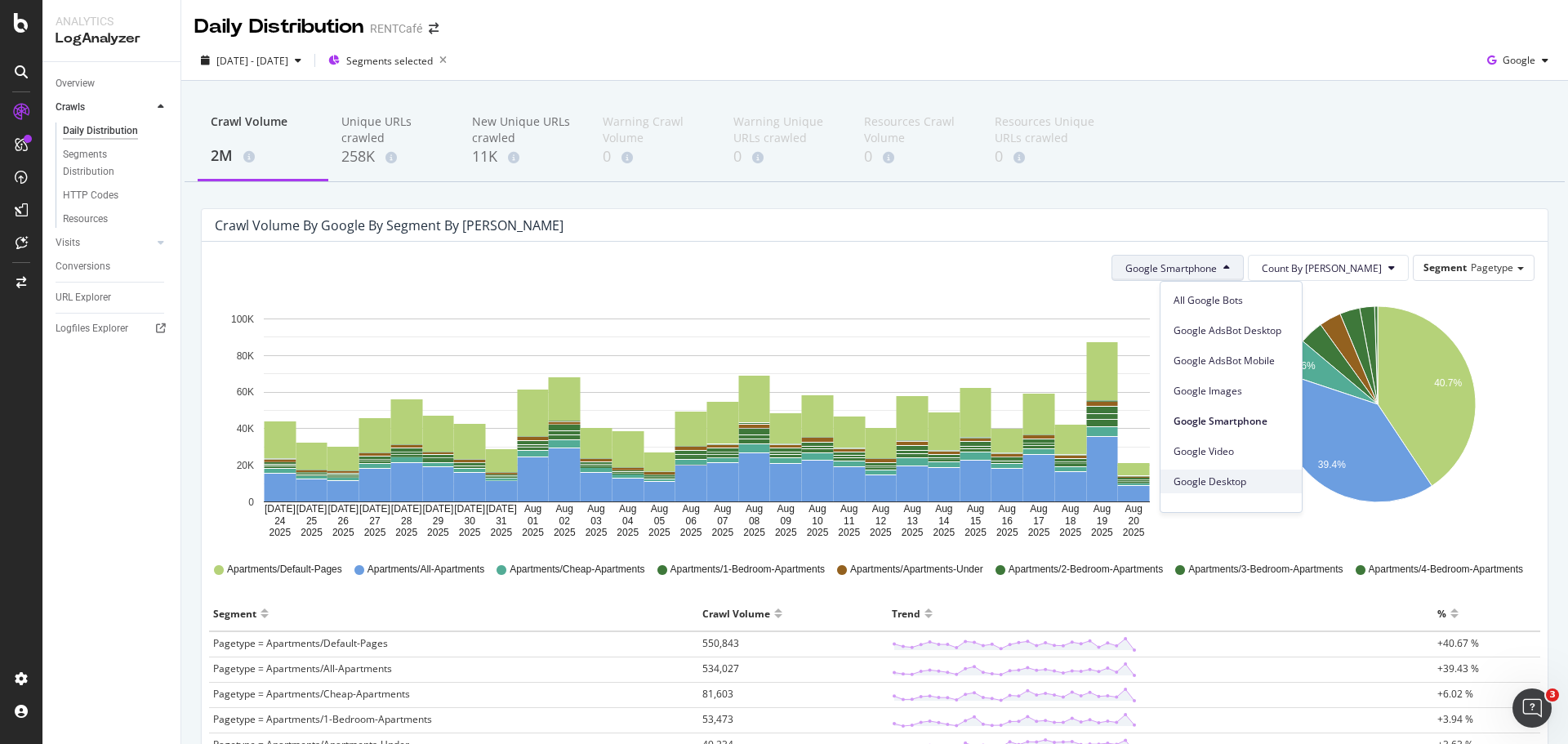
click at [1212, 479] on span "Google Desktop" at bounding box center [1231, 481] width 115 height 15
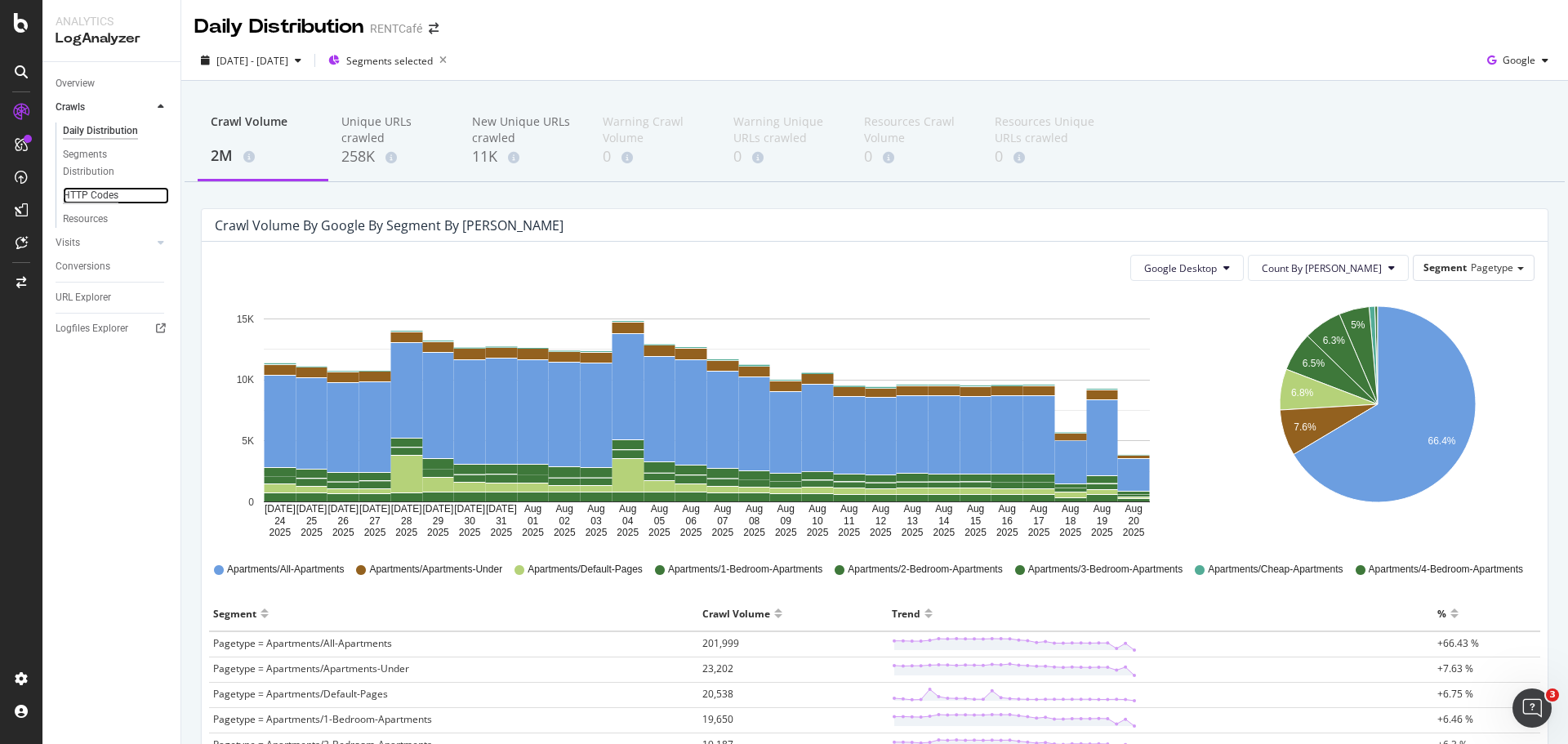
click at [102, 190] on div "HTTP Codes" at bounding box center [90, 196] width 55 height 17
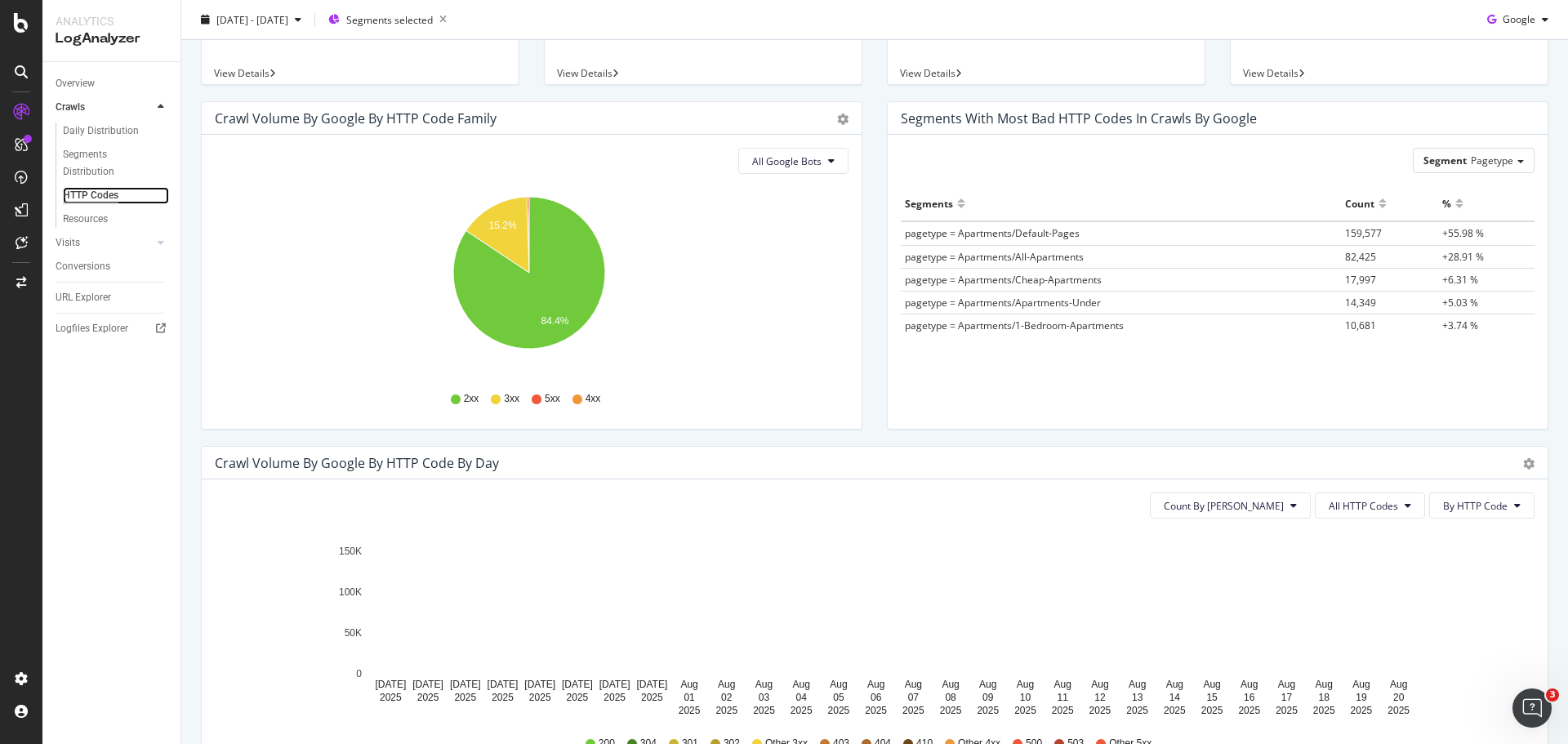
scroll to position [81, 0]
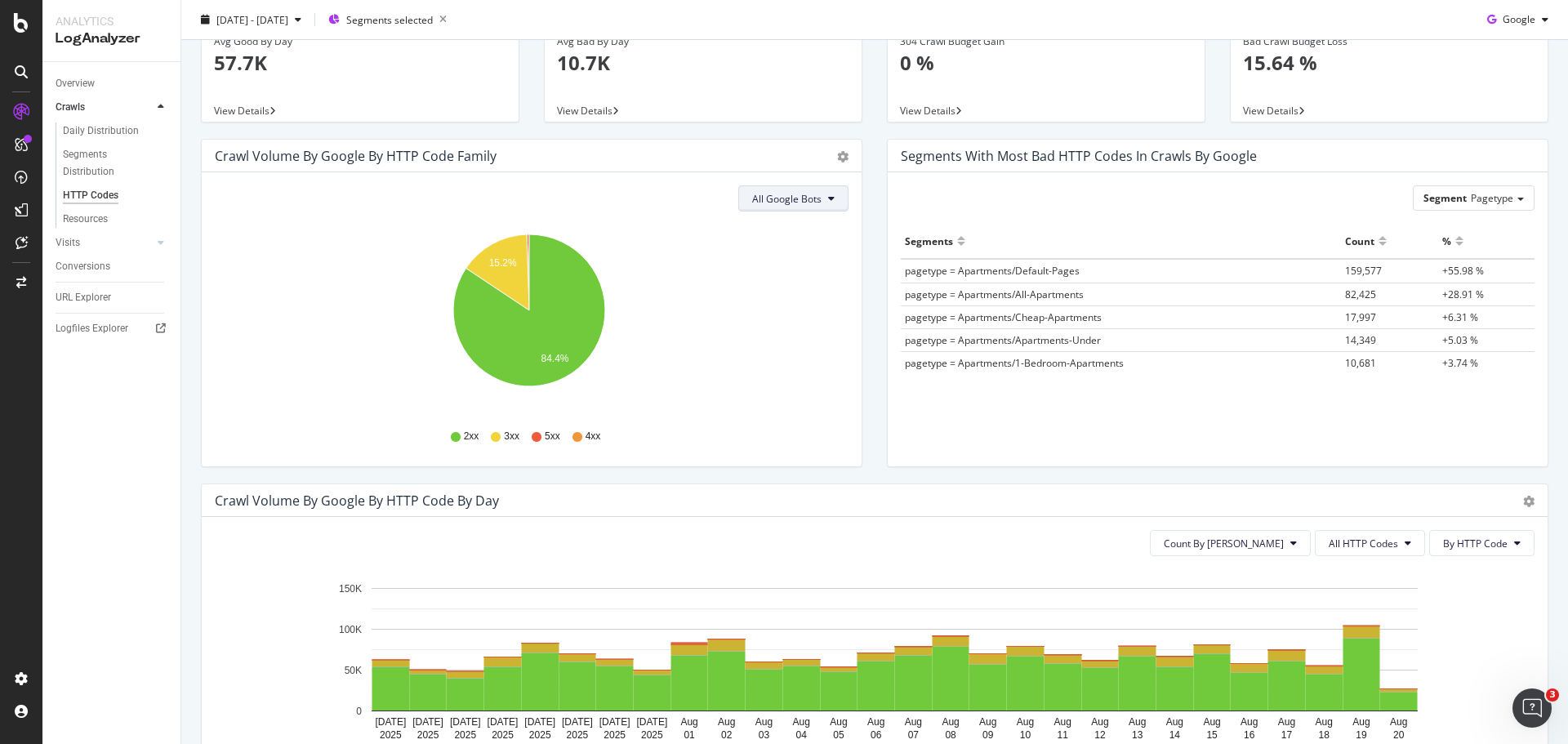
click at [786, 185] on button "All Google Bots" at bounding box center [793, 198] width 110 height 26
click at [1063, 419] on div "Segments Count % pagetype = Apartments/Default-Pages 159,577 +55.98 % pagetype …" at bounding box center [1217, 325] width 633 height 202
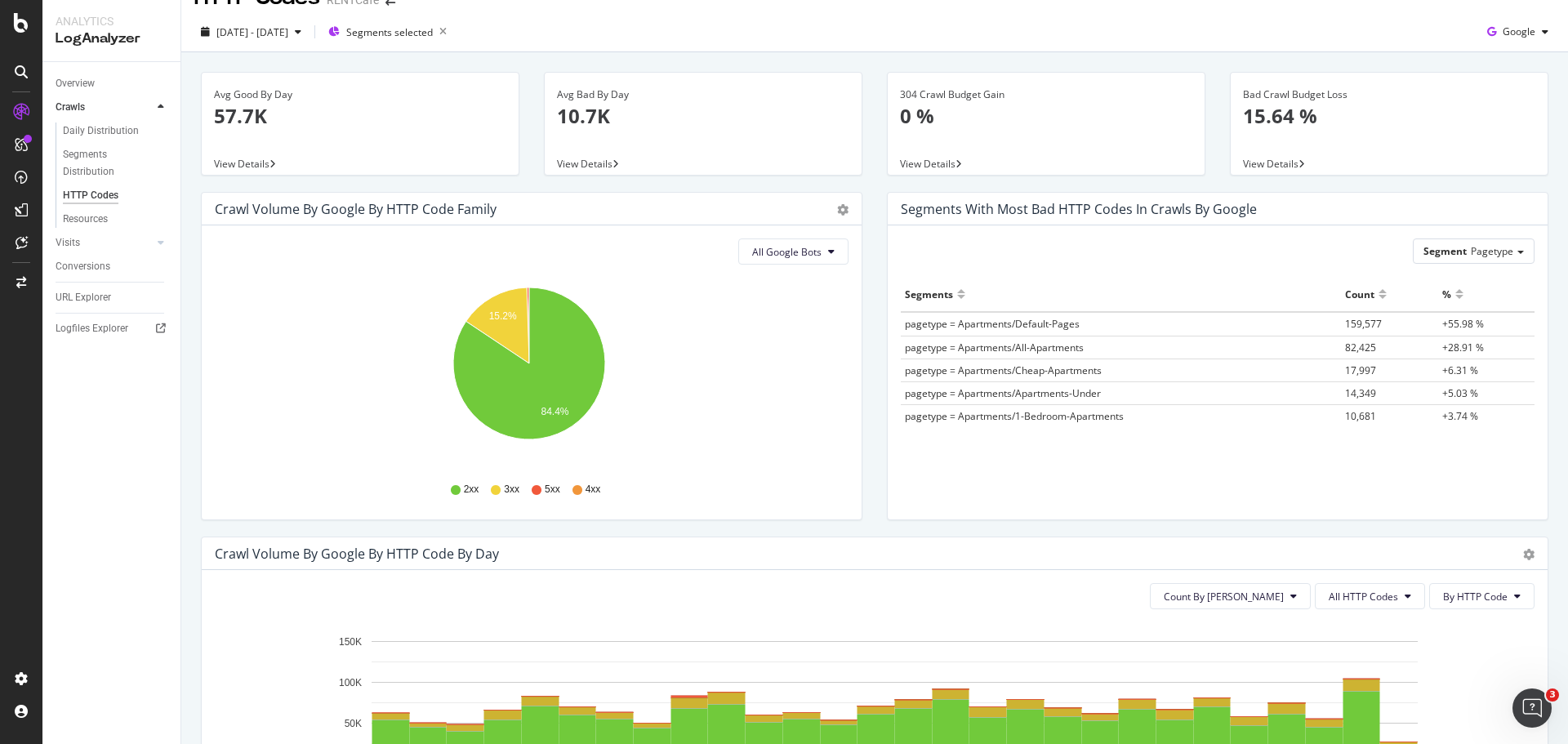
scroll to position [0, 0]
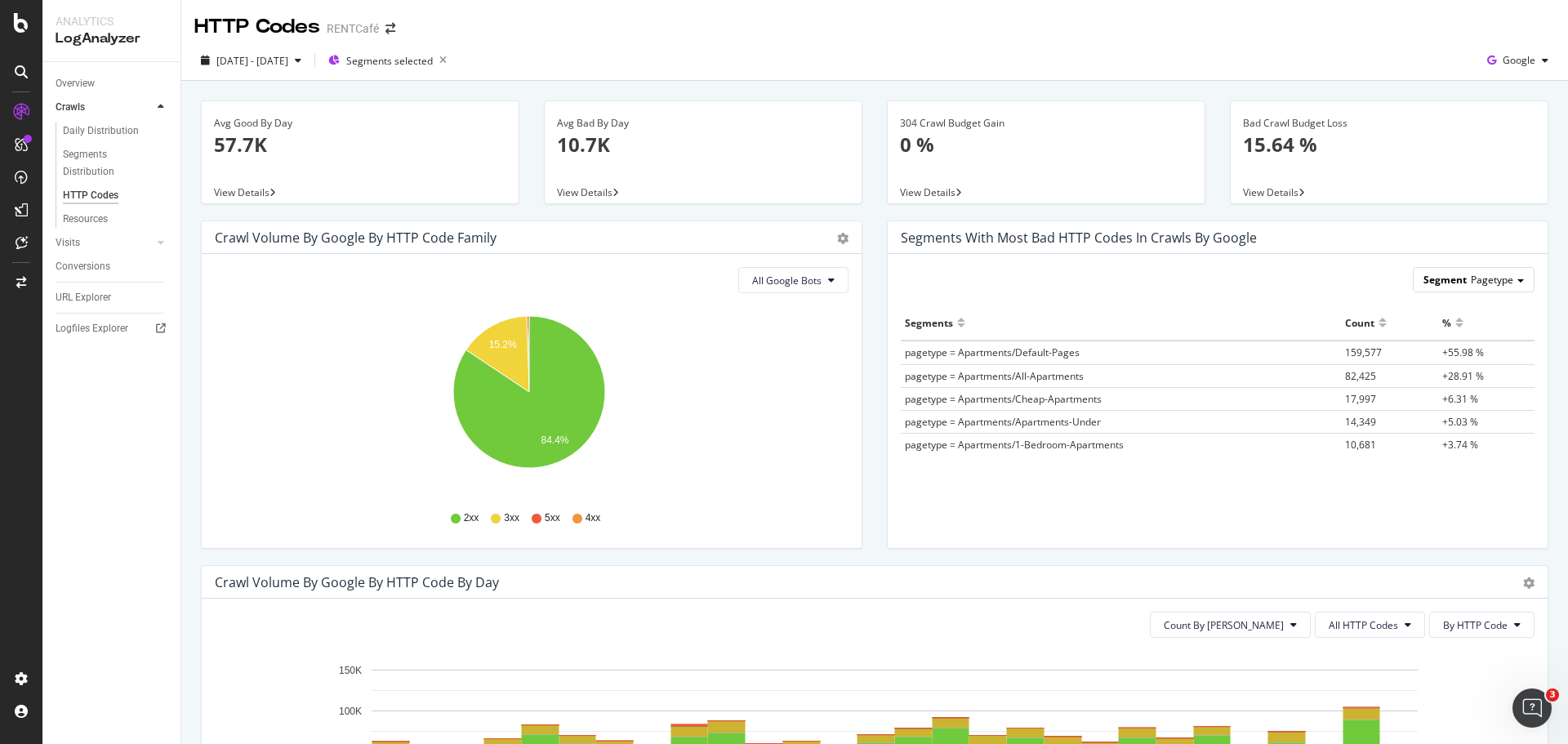
click at [1471, 285] on span "Pagetype" at bounding box center [1492, 280] width 43 height 14
click at [1286, 281] on div "Segment Pagetype Pagetype Geolocation Specific_cities Portalwebsite Tier1 Host …" at bounding box center [1217, 280] width 633 height 25
click at [635, 180] on div "Avg Bad By Day 10.7K" at bounding box center [703, 141] width 292 height 79
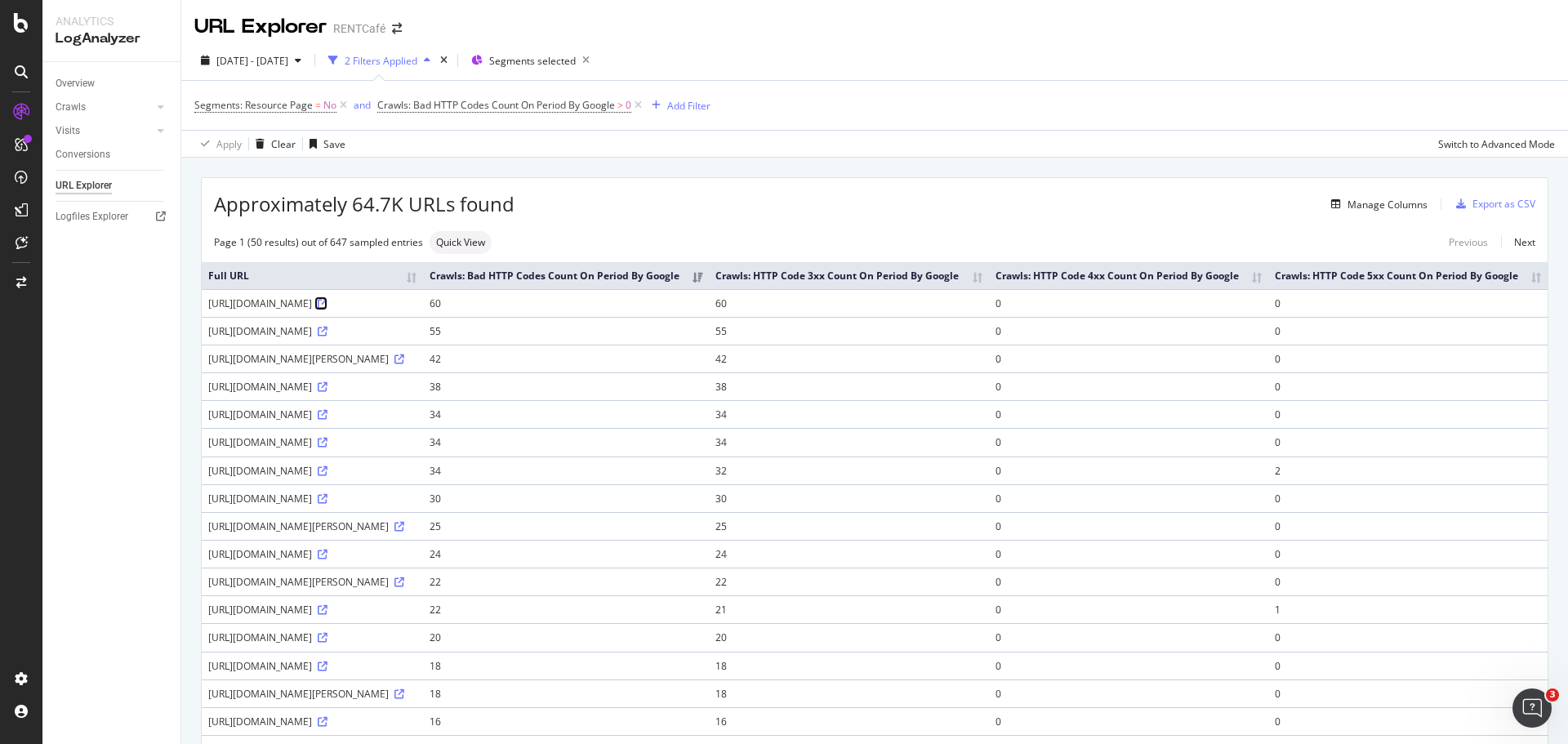
click at [327, 309] on icon at bounding box center [323, 304] width 10 height 10
click at [26, 75] on icon at bounding box center [20, 71] width 13 height 13
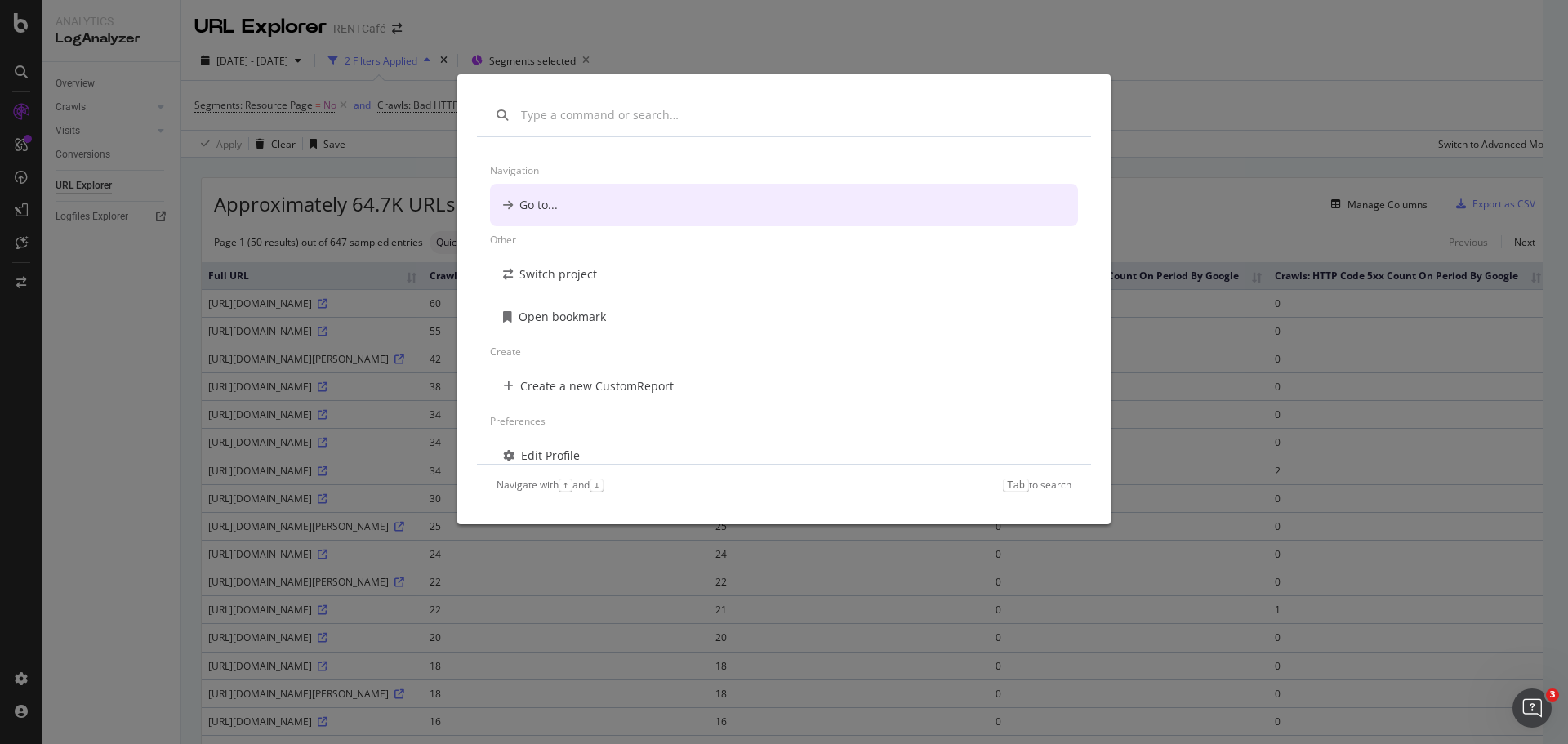
click at [568, 105] on div "modal" at bounding box center [784, 115] width 614 height 43
click at [577, 120] on input "modal" at bounding box center [796, 114] width 550 height 16
paste input "modal"
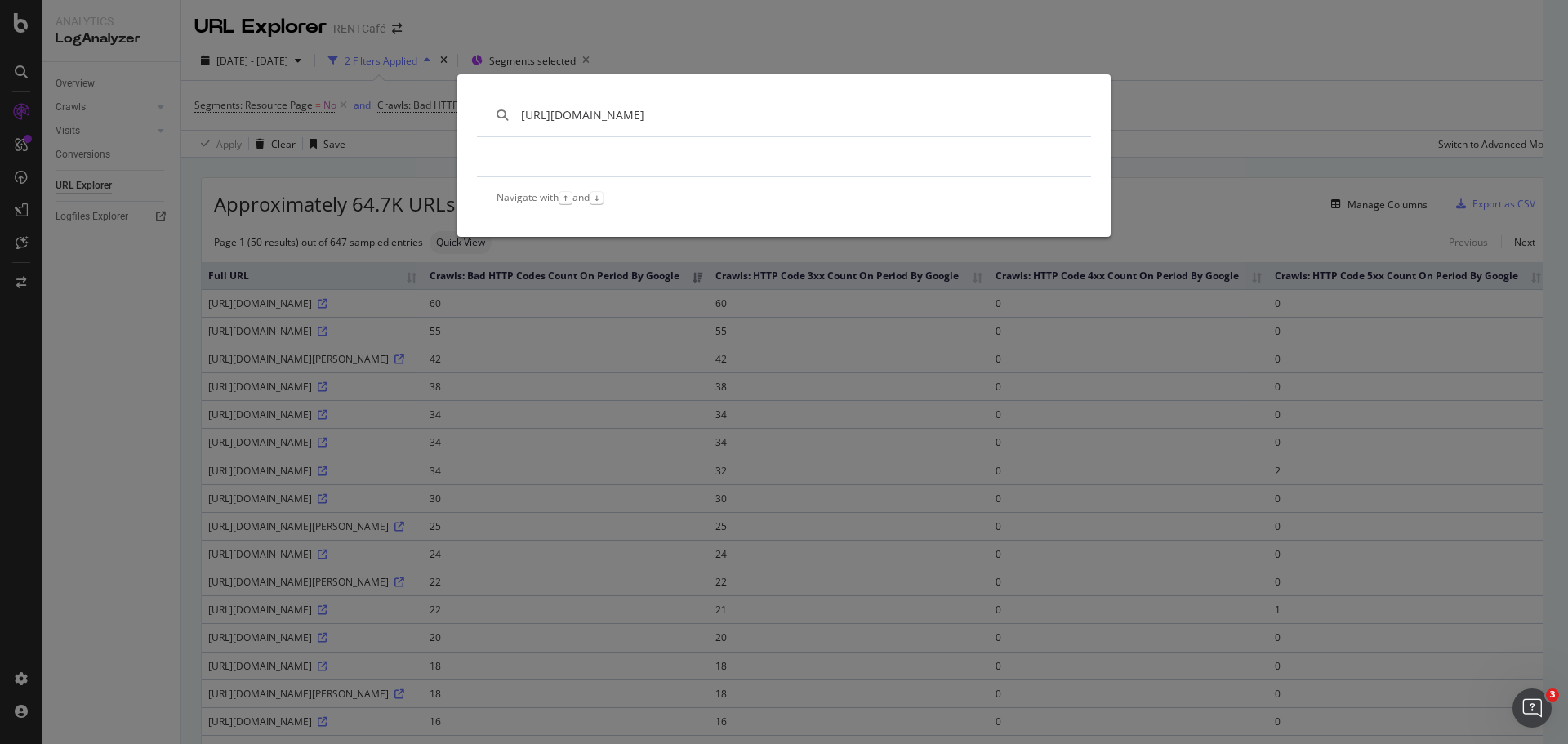
type input "[URL][DOMAIN_NAME]"
click at [502, 117] on icon "modal" at bounding box center [503, 115] width 12 height 12
click at [711, 17] on div "[URL][DOMAIN_NAME] Navigate with ↑ and ↓" at bounding box center [784, 372] width 1568 height 744
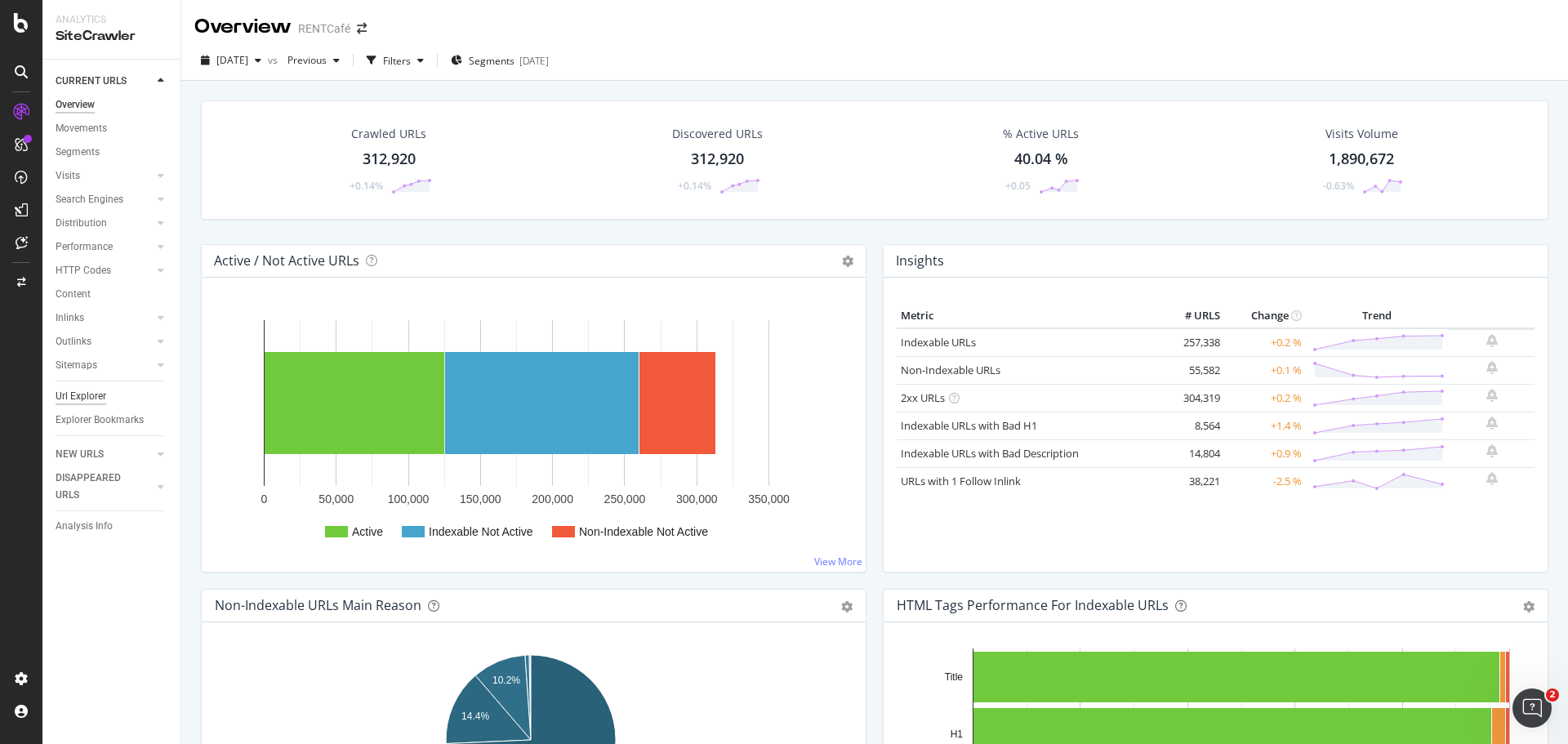
click at [88, 391] on div "Url Explorer" at bounding box center [80, 397] width 50 height 17
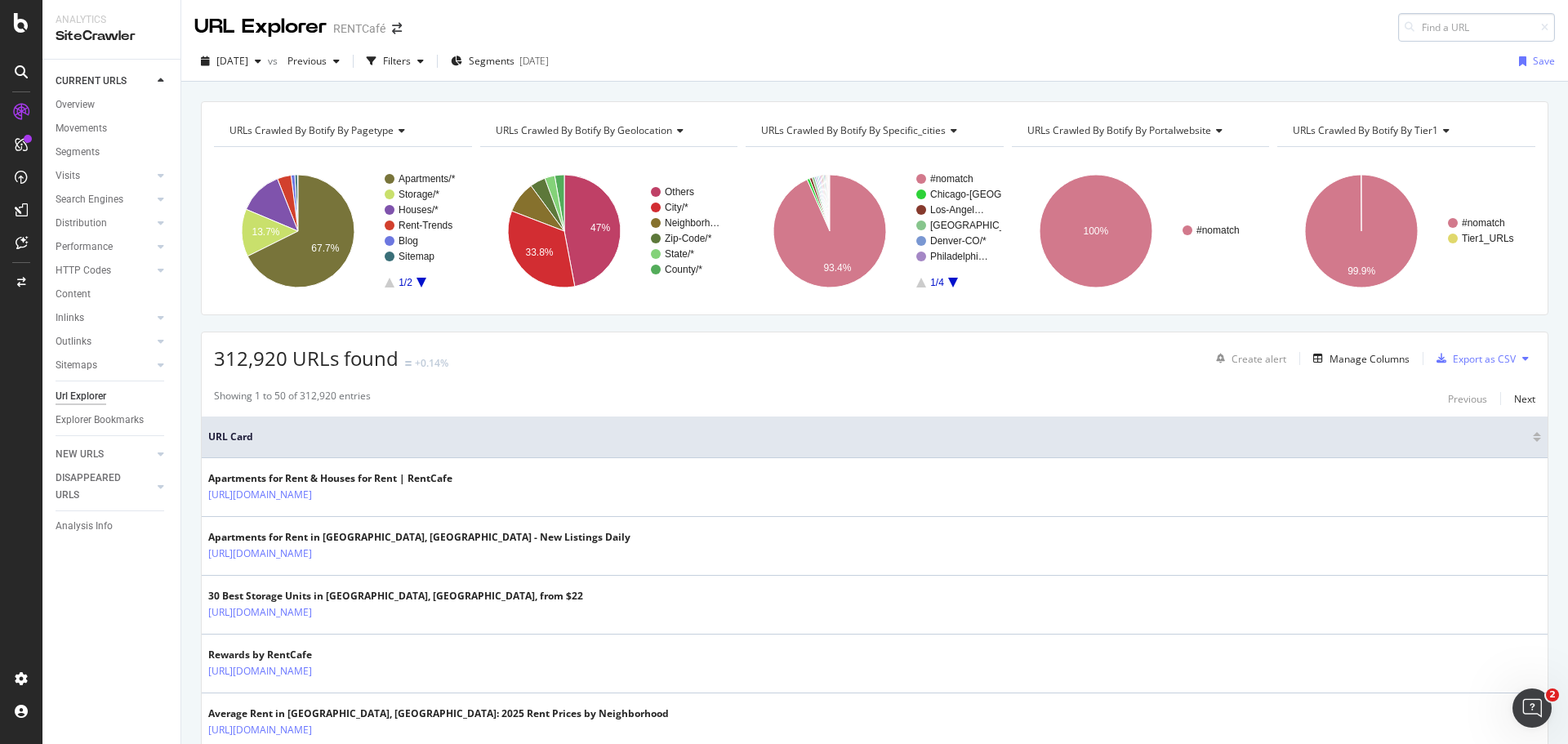
click at [1449, 32] on input at bounding box center [1477, 27] width 157 height 29
type input "[URL][DOMAIN_NAME]"
